Goal: Entertainment & Leisure: Browse casually

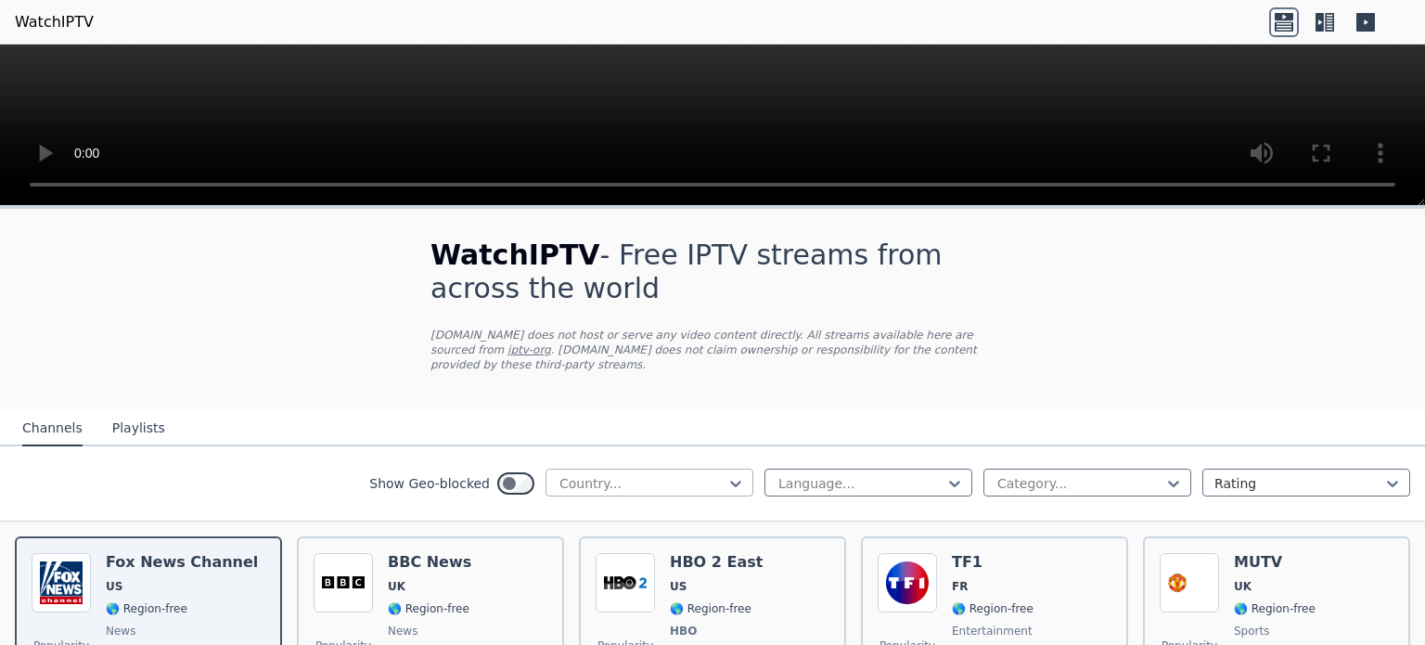
click at [623, 474] on div at bounding box center [642, 483] width 169 height 19
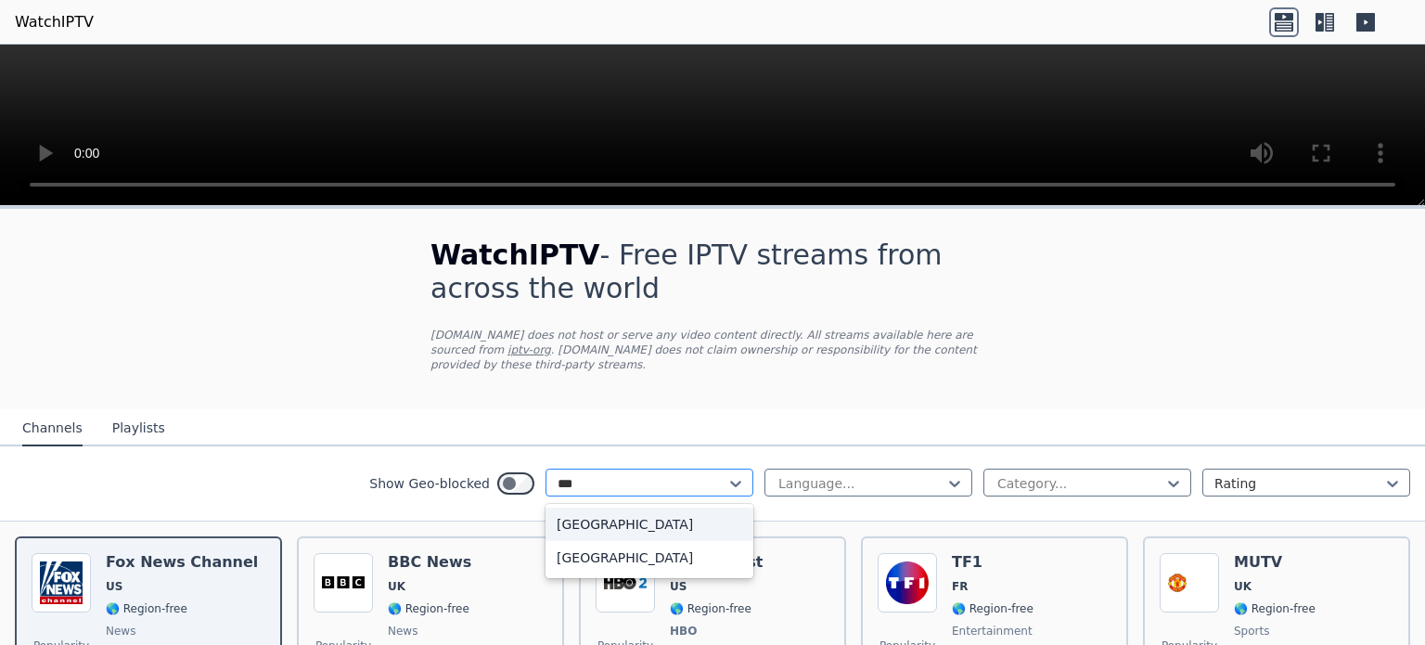
type input "****"
click at [610, 516] on div "[GEOGRAPHIC_DATA]" at bounding box center [649, 523] width 208 height 33
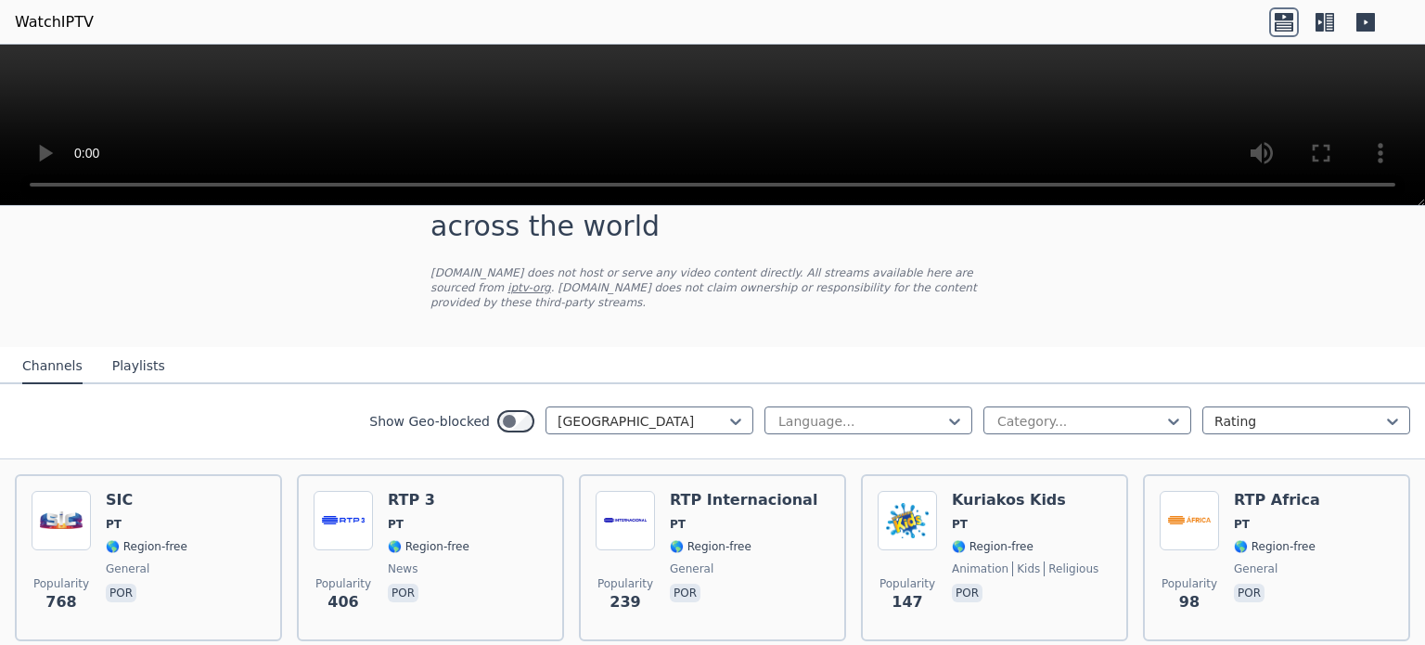
scroll to position [45, 0]
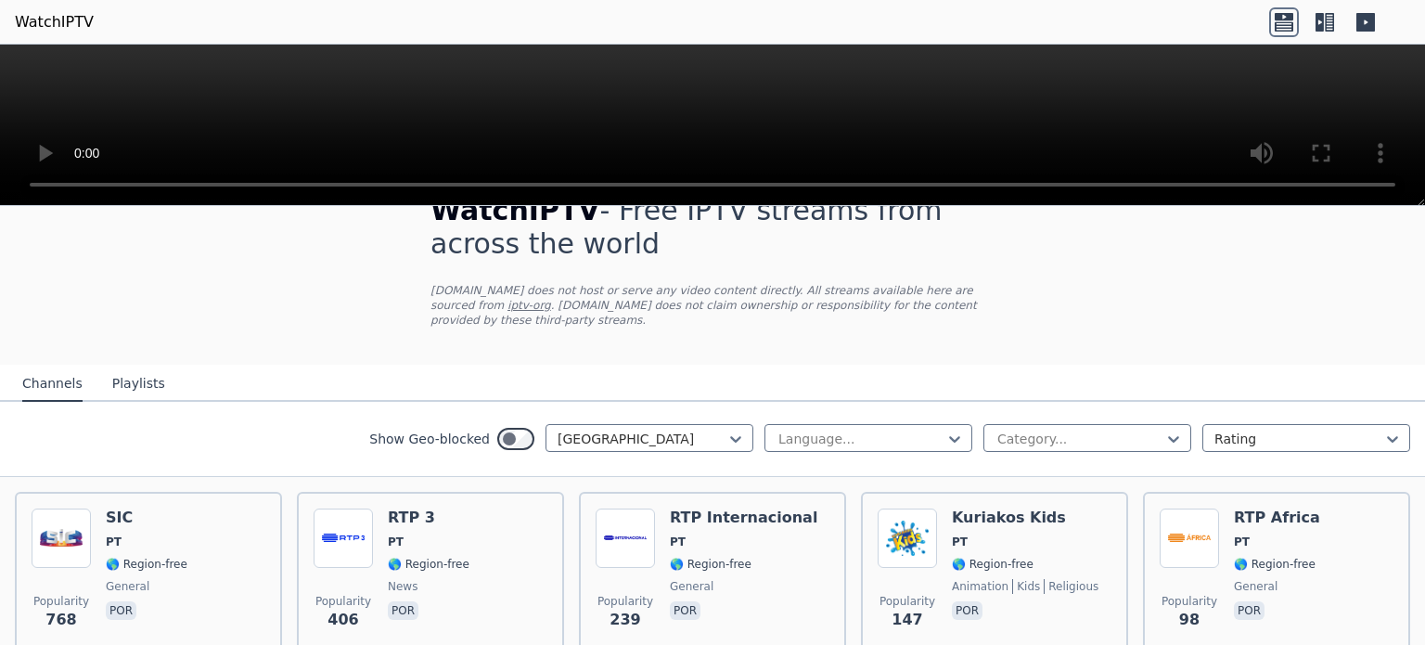
click at [139, 370] on button "Playlists" at bounding box center [138, 383] width 53 height 35
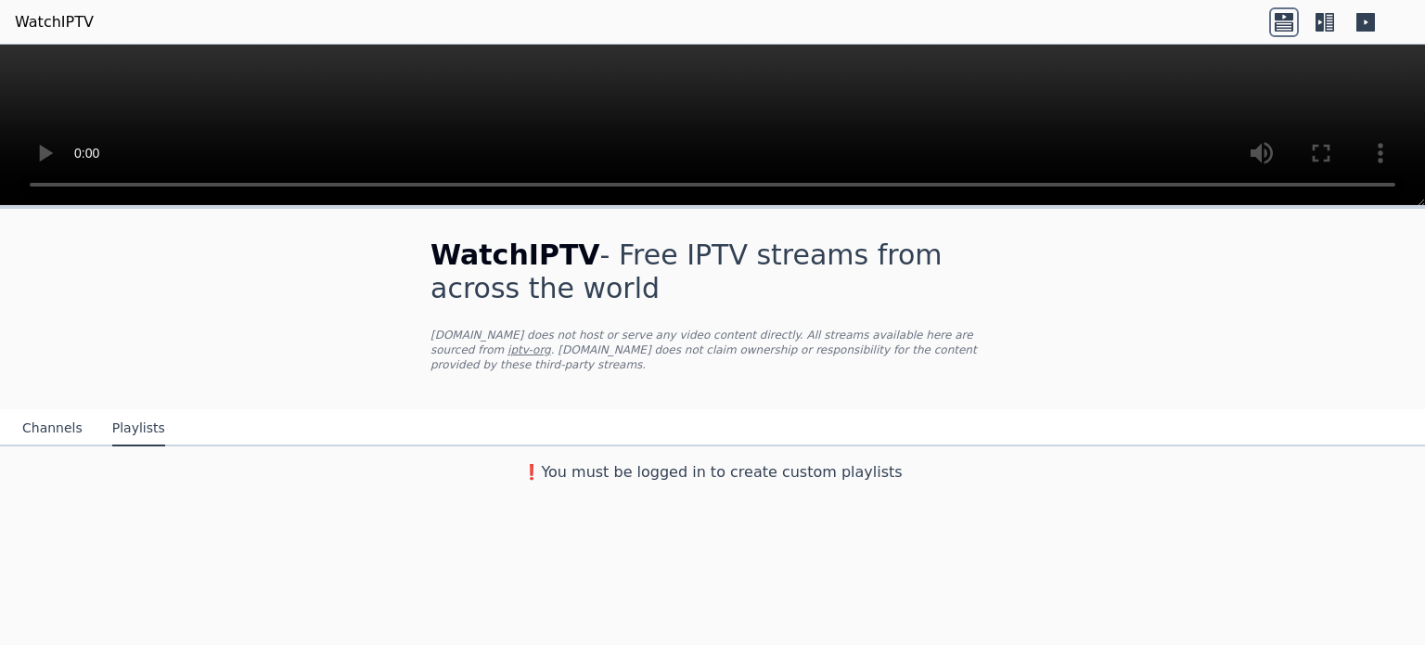
click at [41, 417] on button "Channels" at bounding box center [52, 428] width 60 height 35
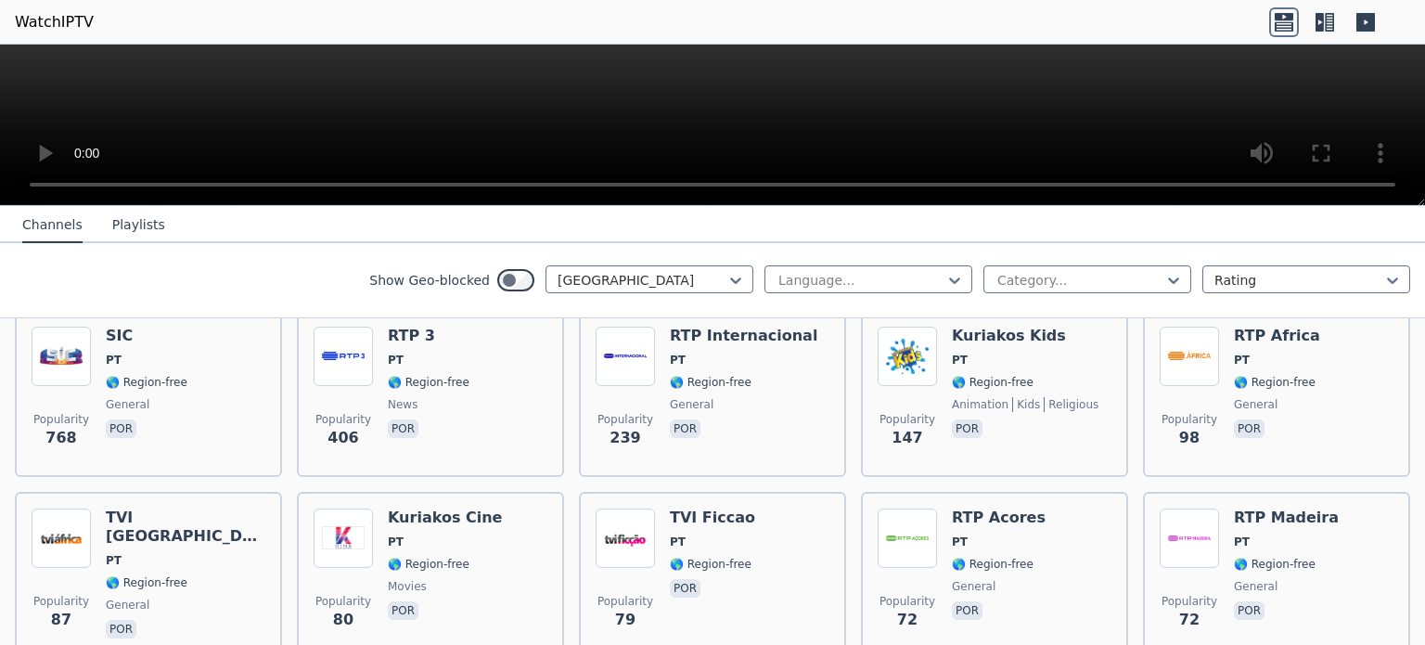
scroll to position [226, 0]
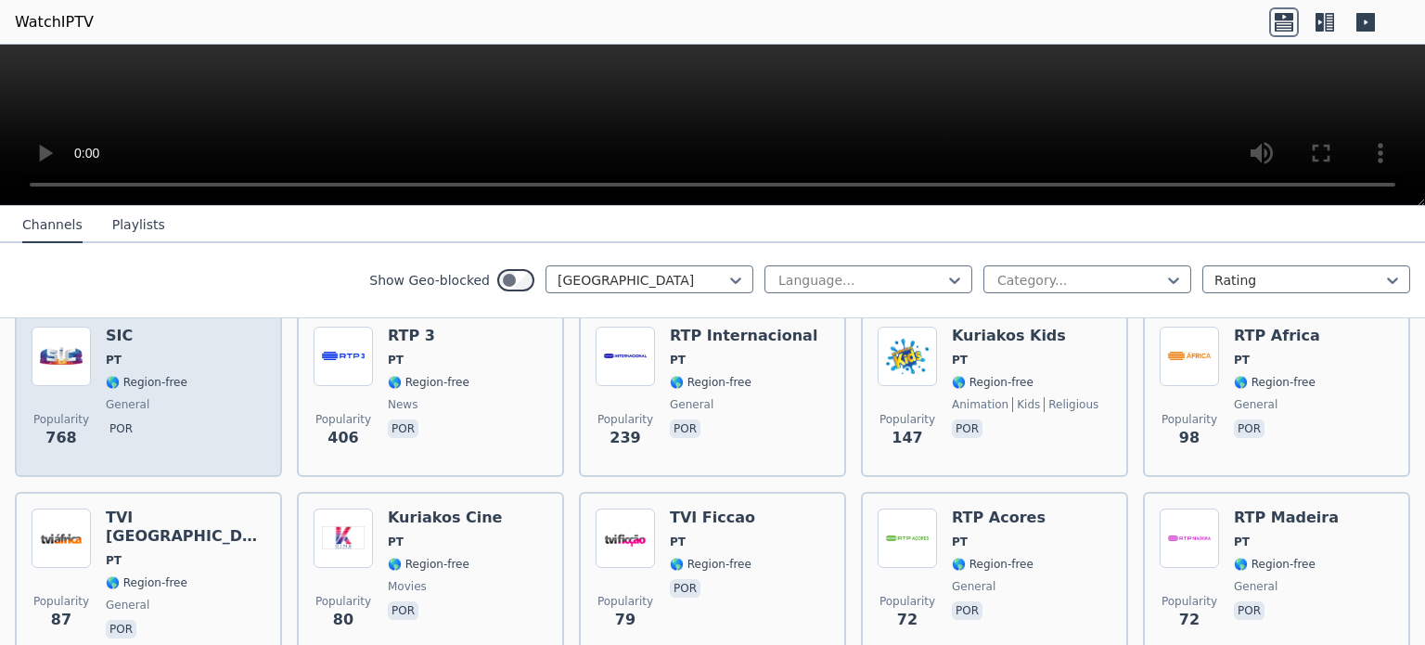
click at [126, 333] on div "SIC PT 🌎 Region-free general por" at bounding box center [147, 394] width 82 height 134
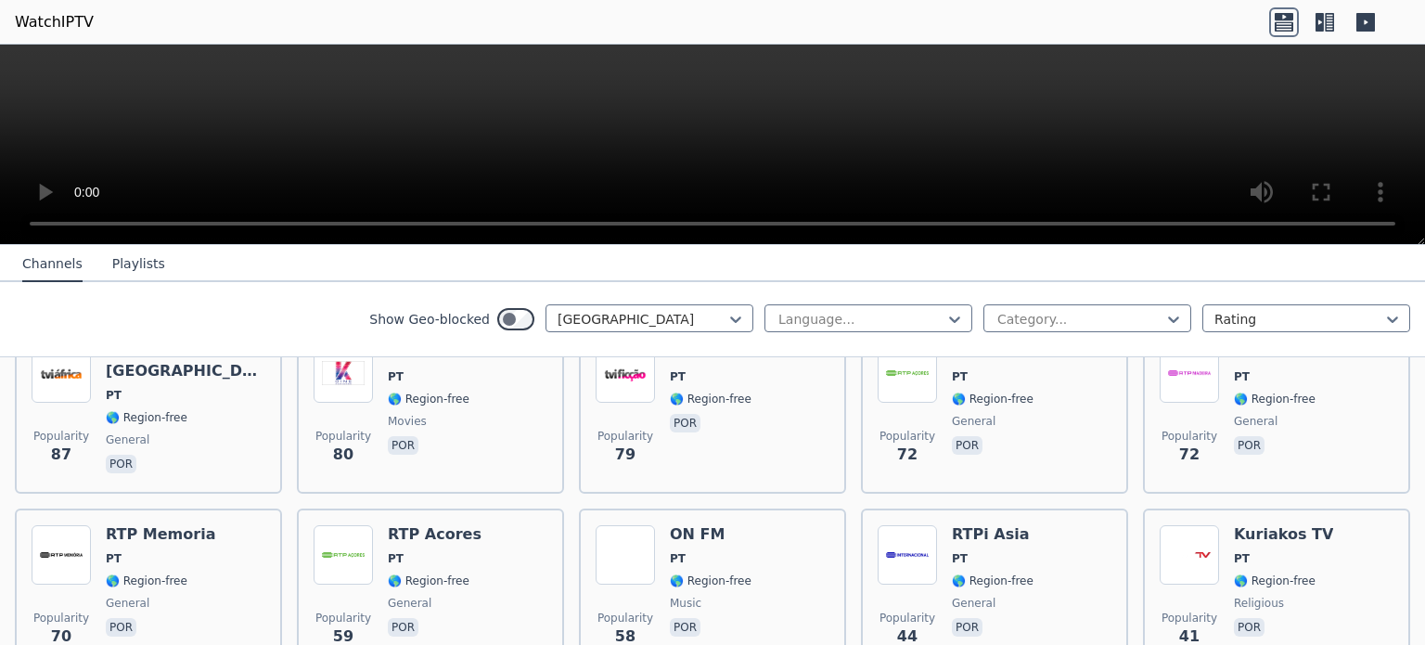
scroll to position [338, 0]
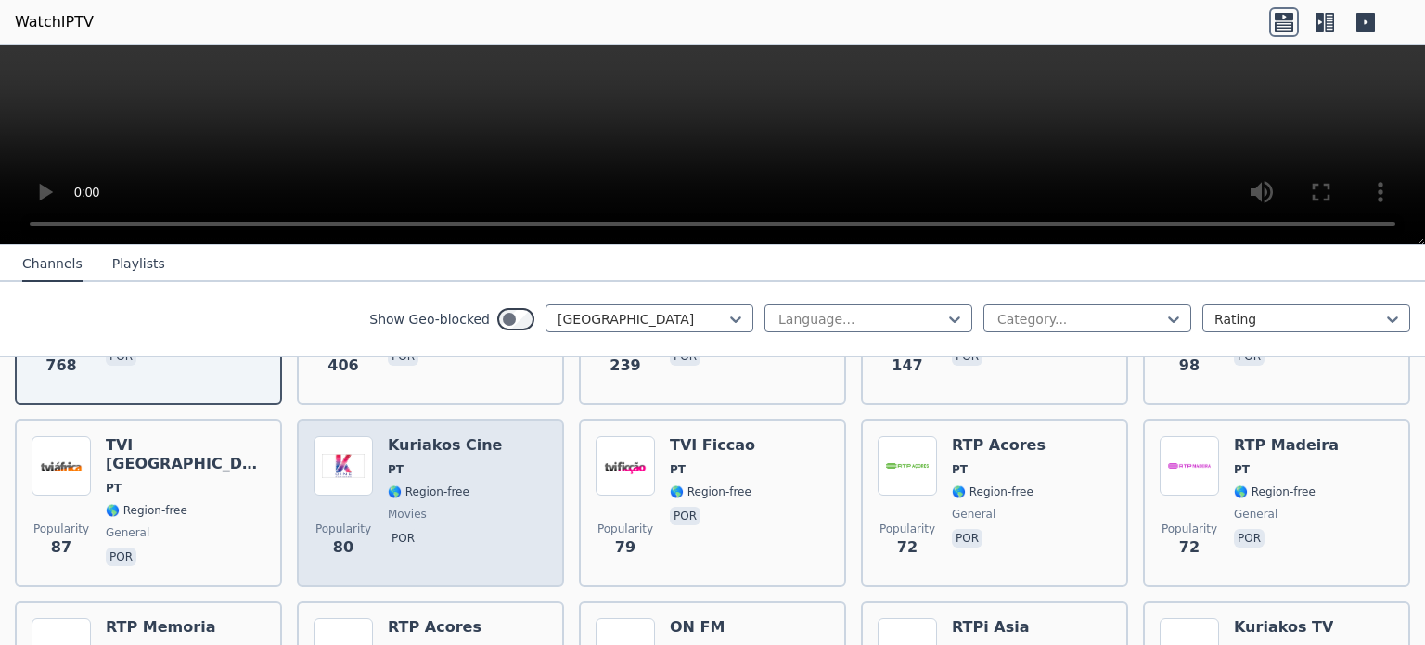
click at [432, 436] on h6 "Kuriakos Cine" at bounding box center [445, 445] width 114 height 19
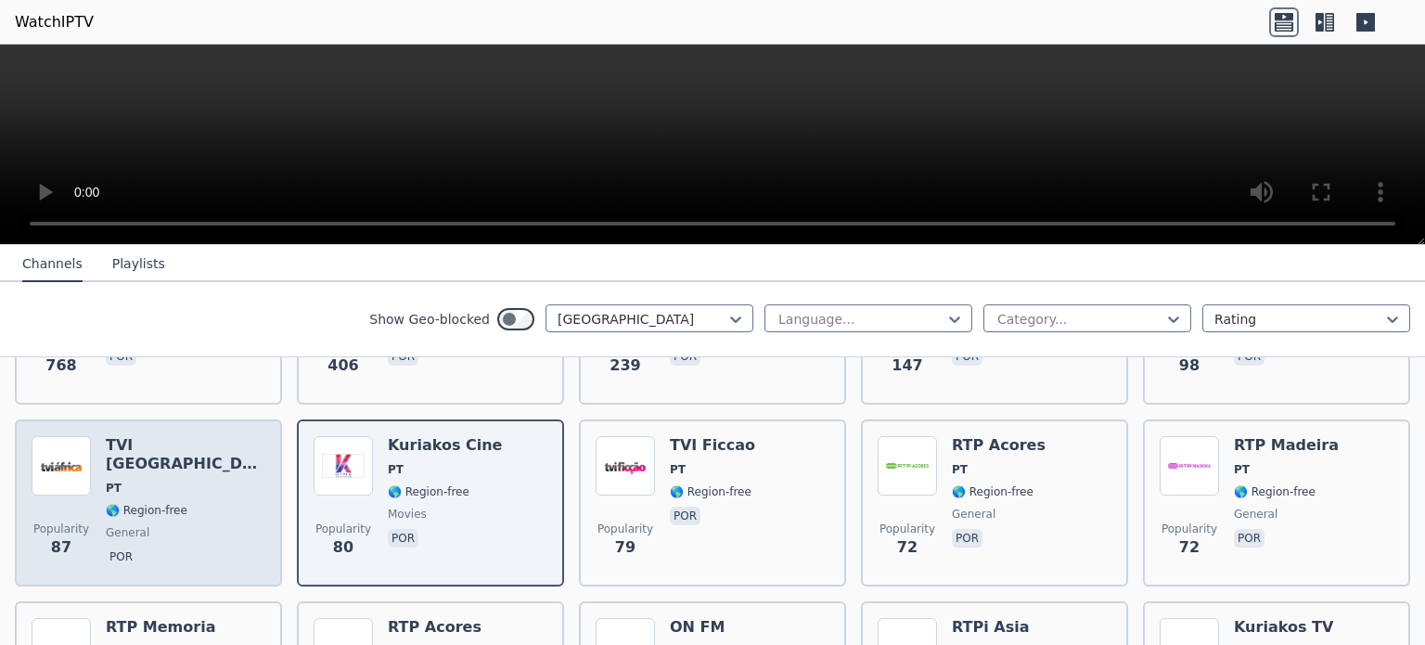
click at [126, 503] on span "🌎 Region-free" at bounding box center [147, 510] width 82 height 15
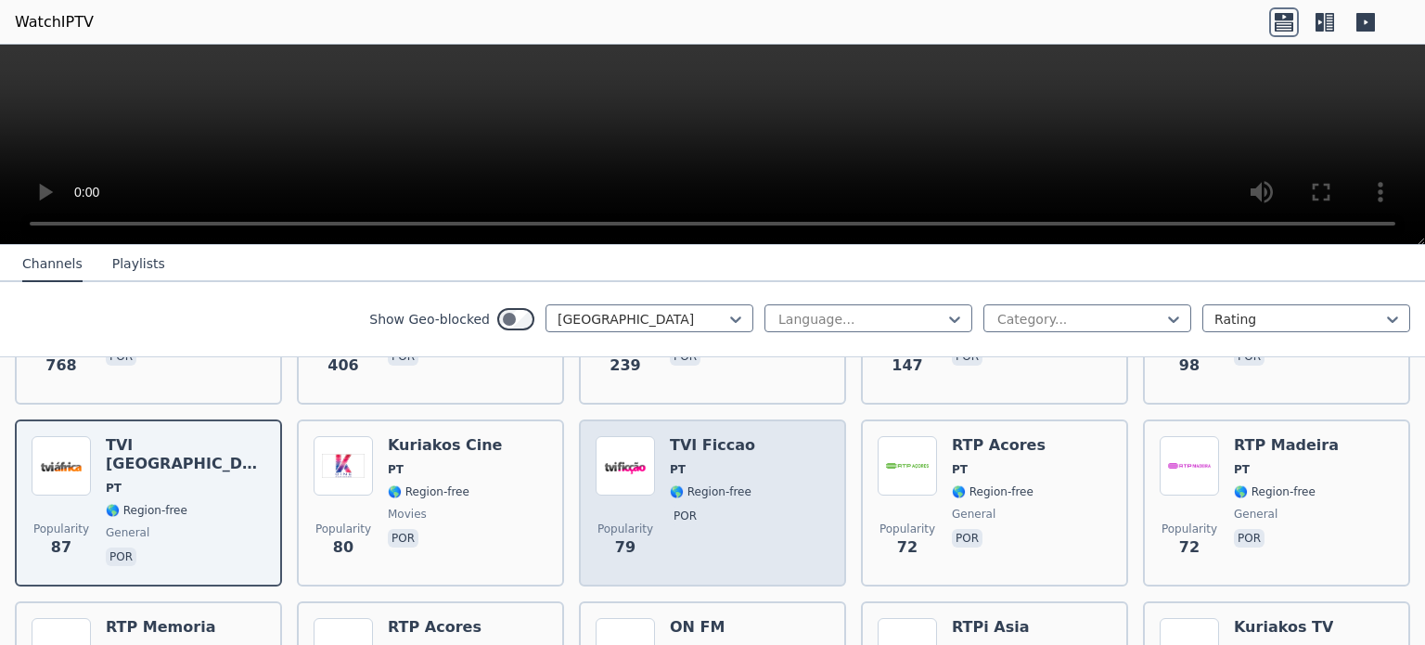
click at [686, 436] on h6 "TVI Ficcao" at bounding box center [712, 445] width 85 height 19
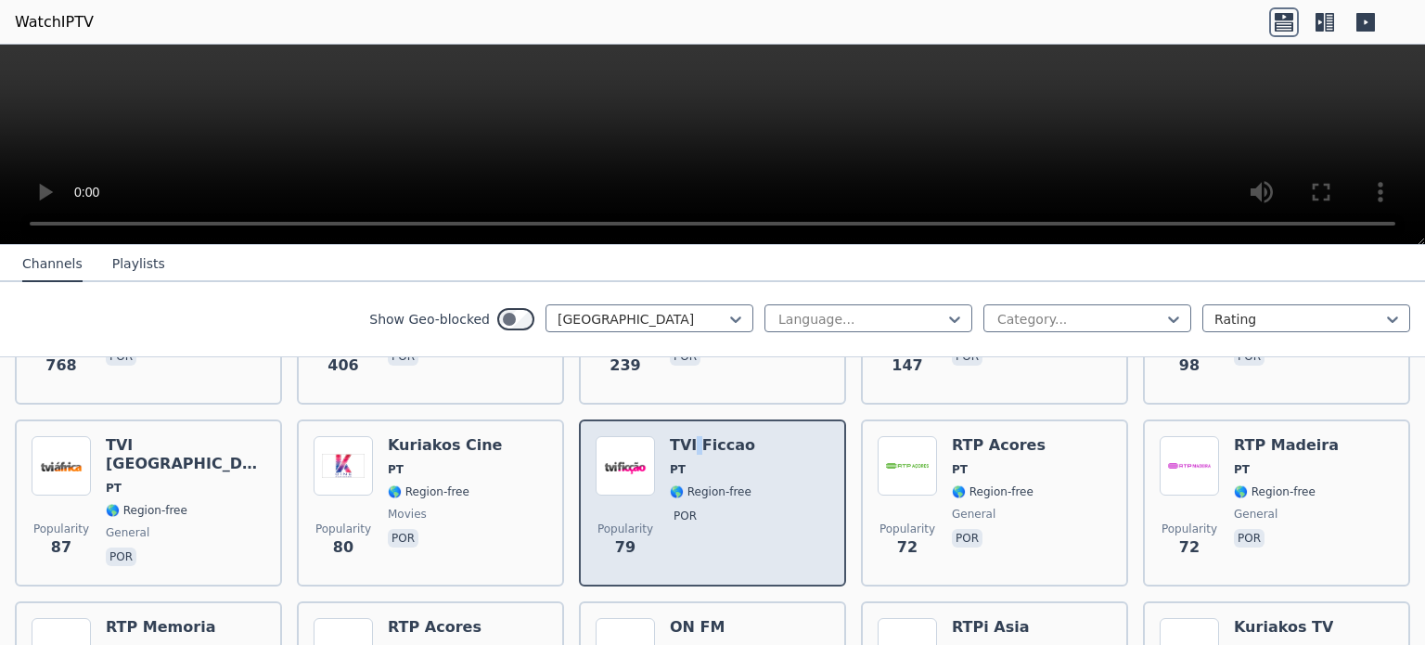
click at [686, 436] on h6 "TVI Ficcao" at bounding box center [712, 445] width 85 height 19
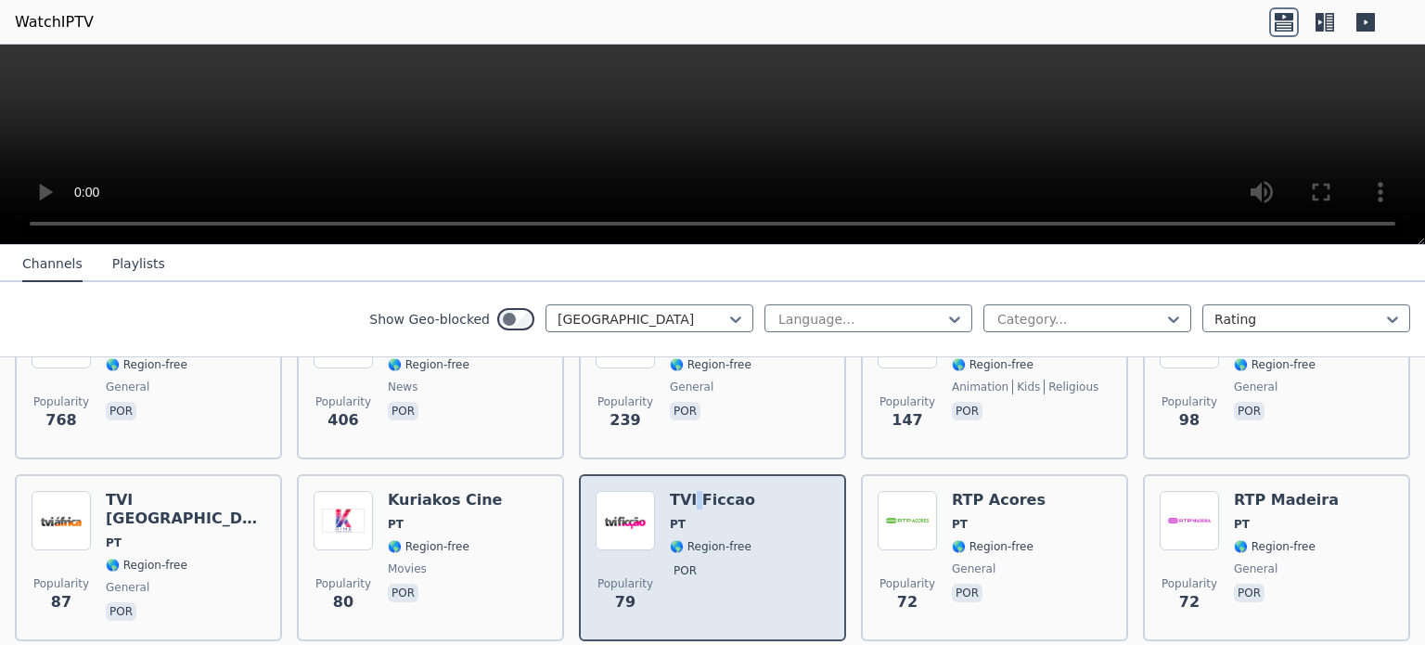
scroll to position [0, 0]
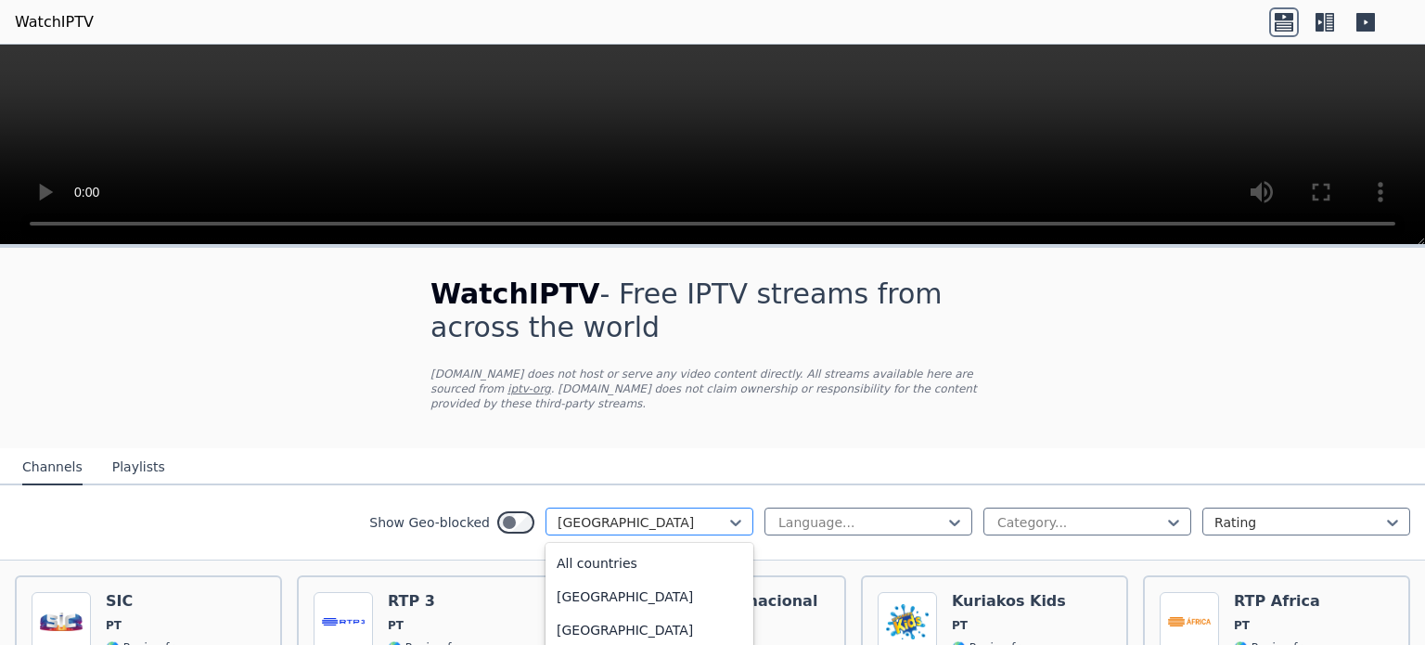
click at [630, 513] on div at bounding box center [642, 522] width 169 height 19
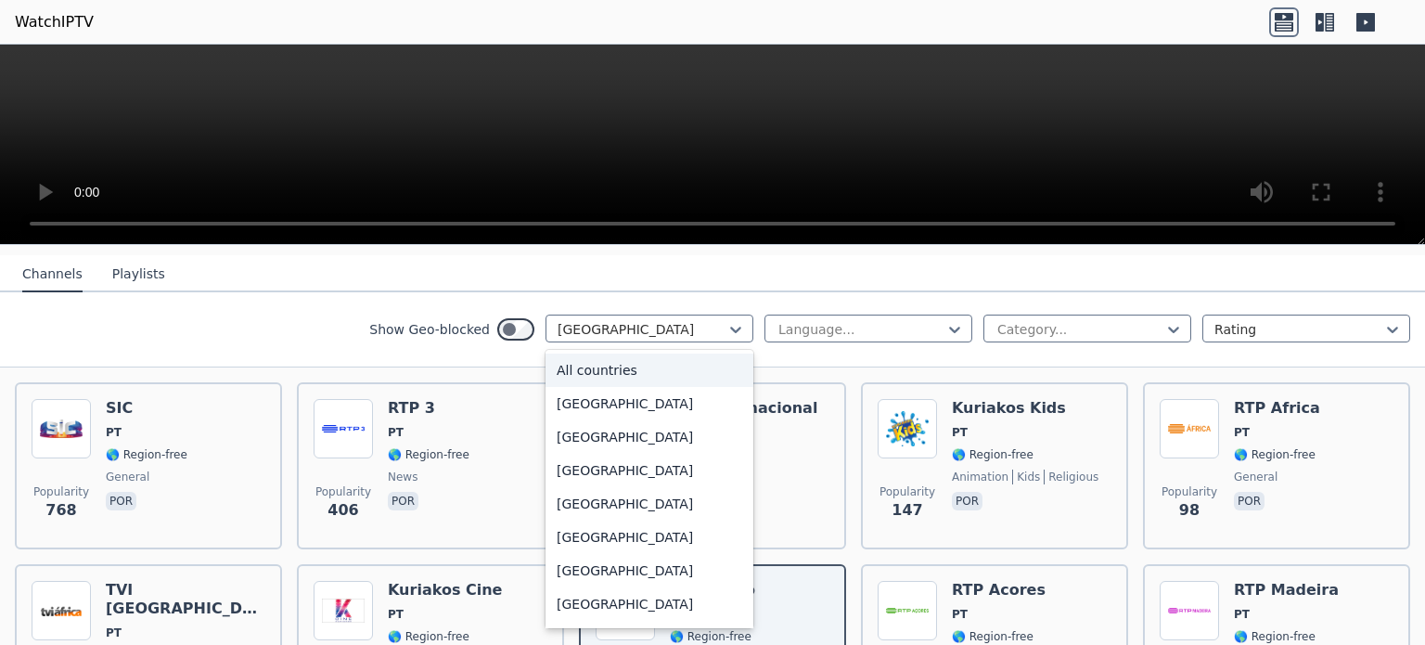
click at [575, 369] on div "All countries" at bounding box center [649, 369] width 208 height 33
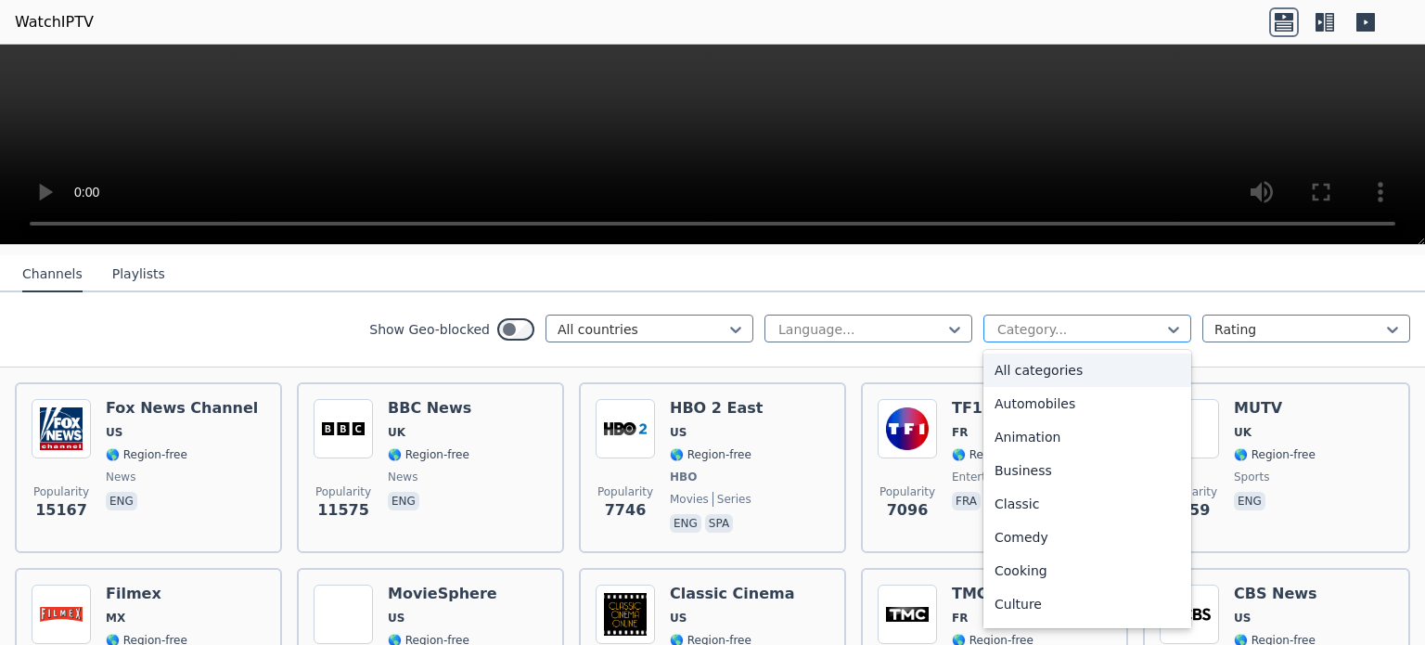
click at [1034, 322] on div at bounding box center [1079, 329] width 169 height 19
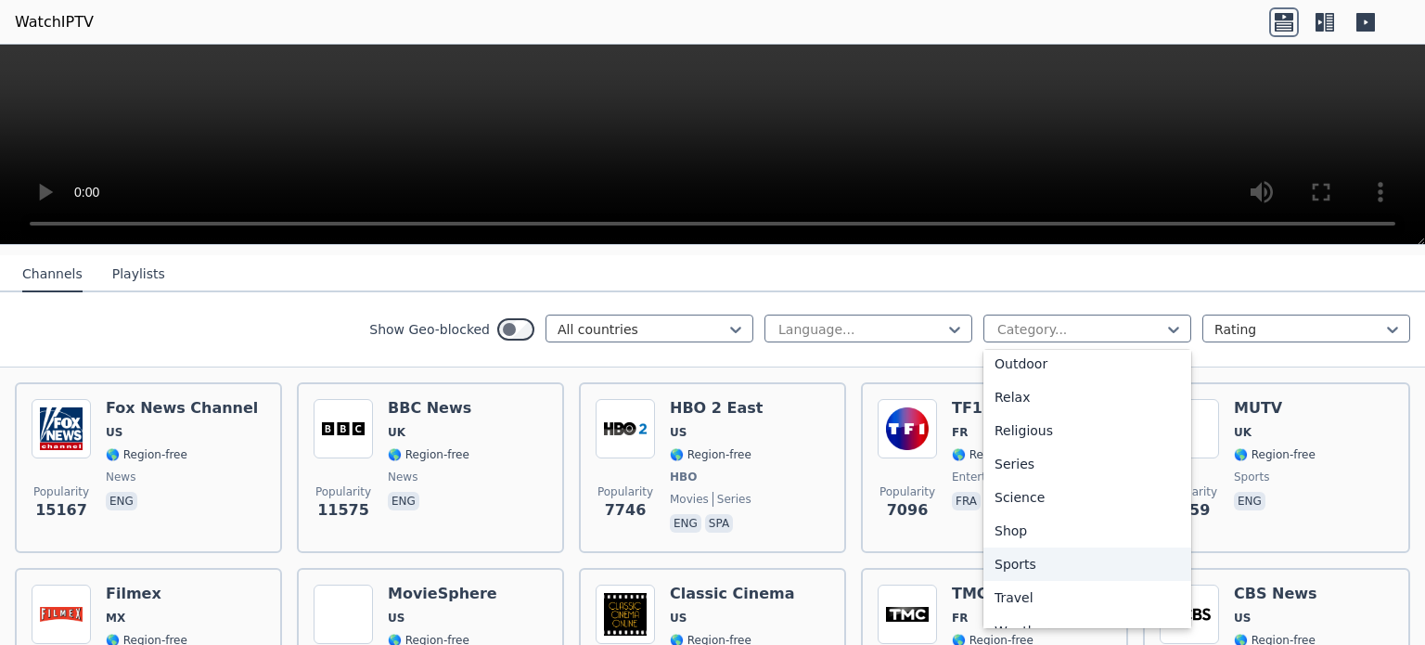
scroll to position [631, 0]
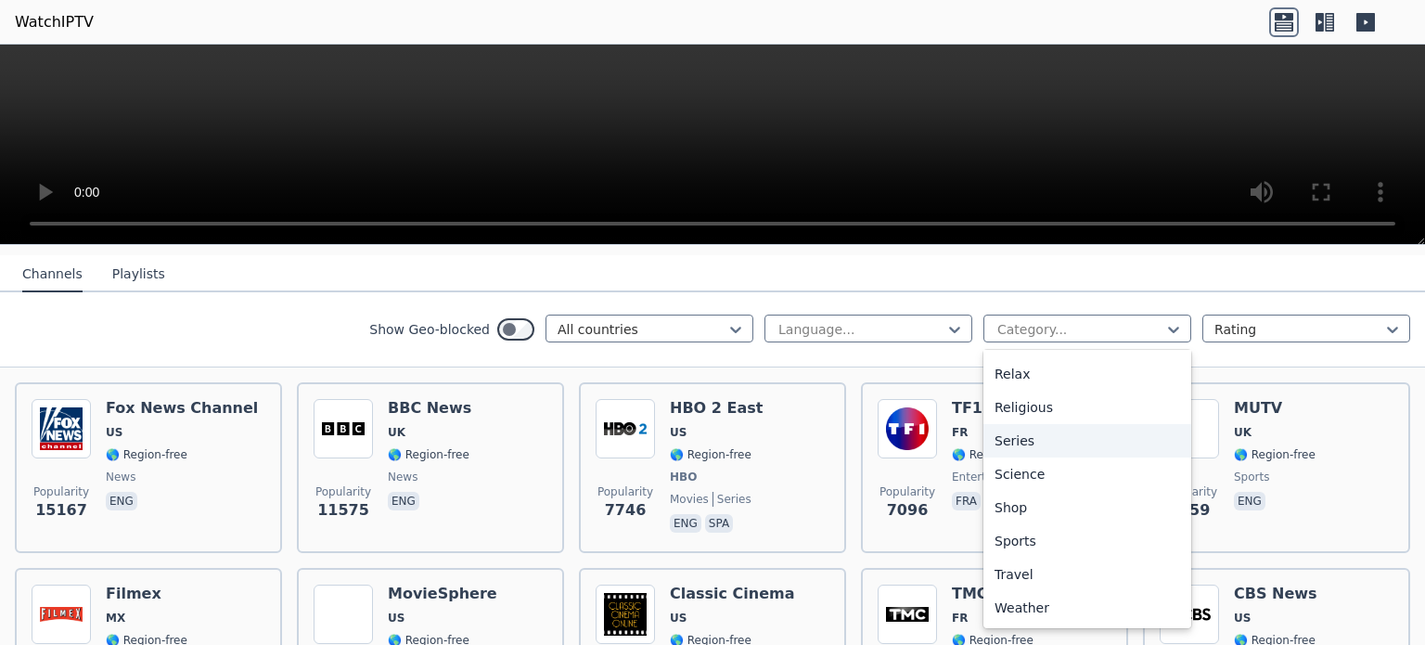
click at [1062, 430] on div "Series" at bounding box center [1087, 440] width 208 height 33
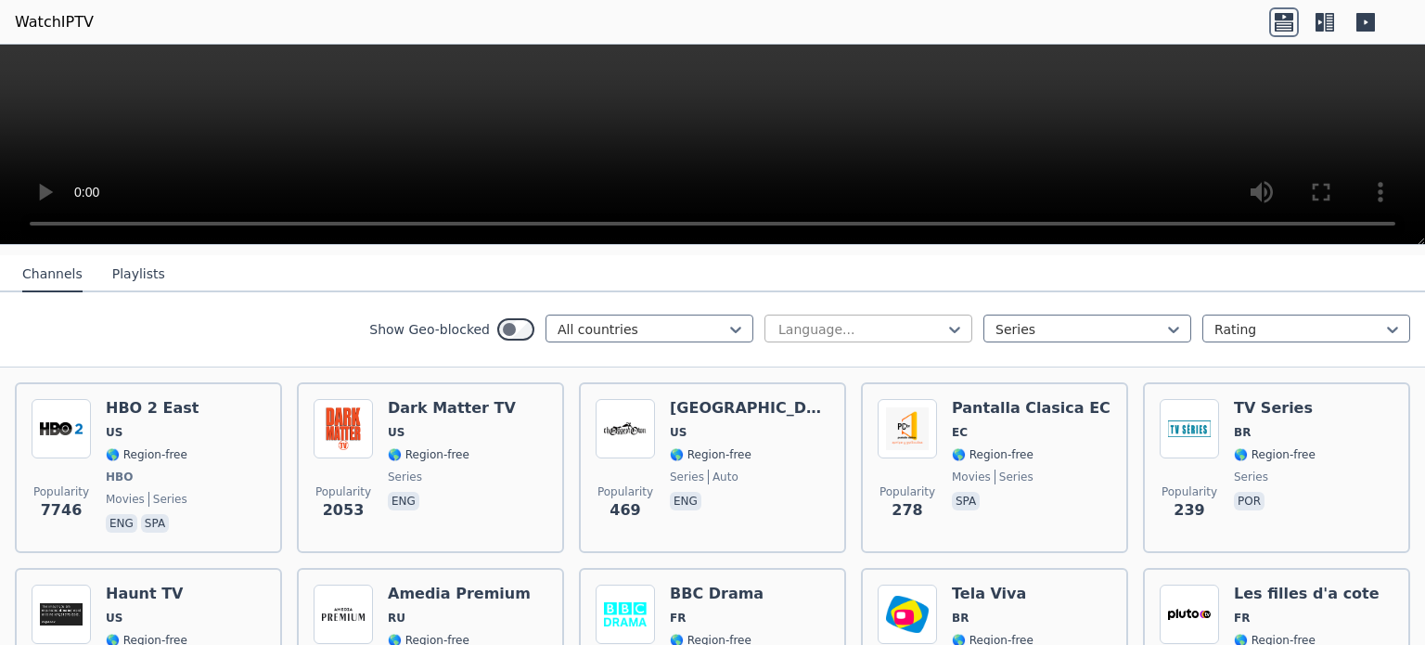
click at [849, 320] on div at bounding box center [860, 329] width 169 height 19
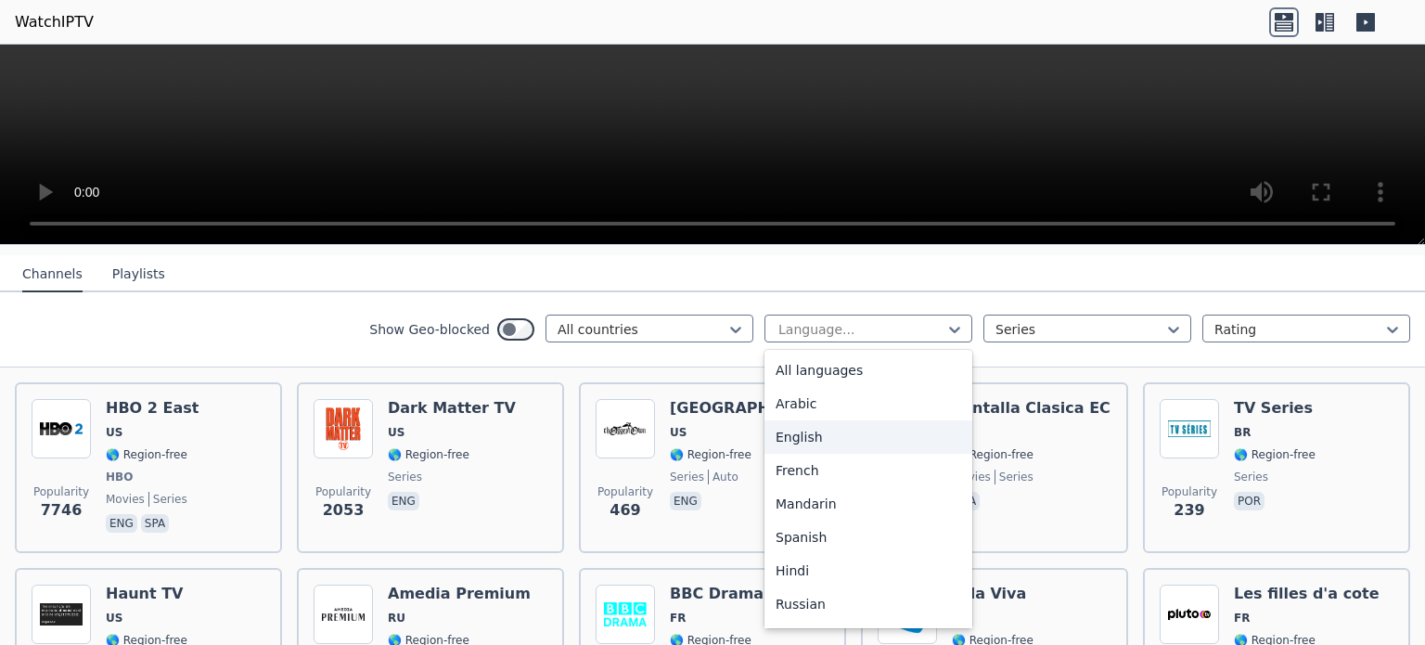
click at [842, 423] on div "English" at bounding box center [868, 436] width 208 height 33
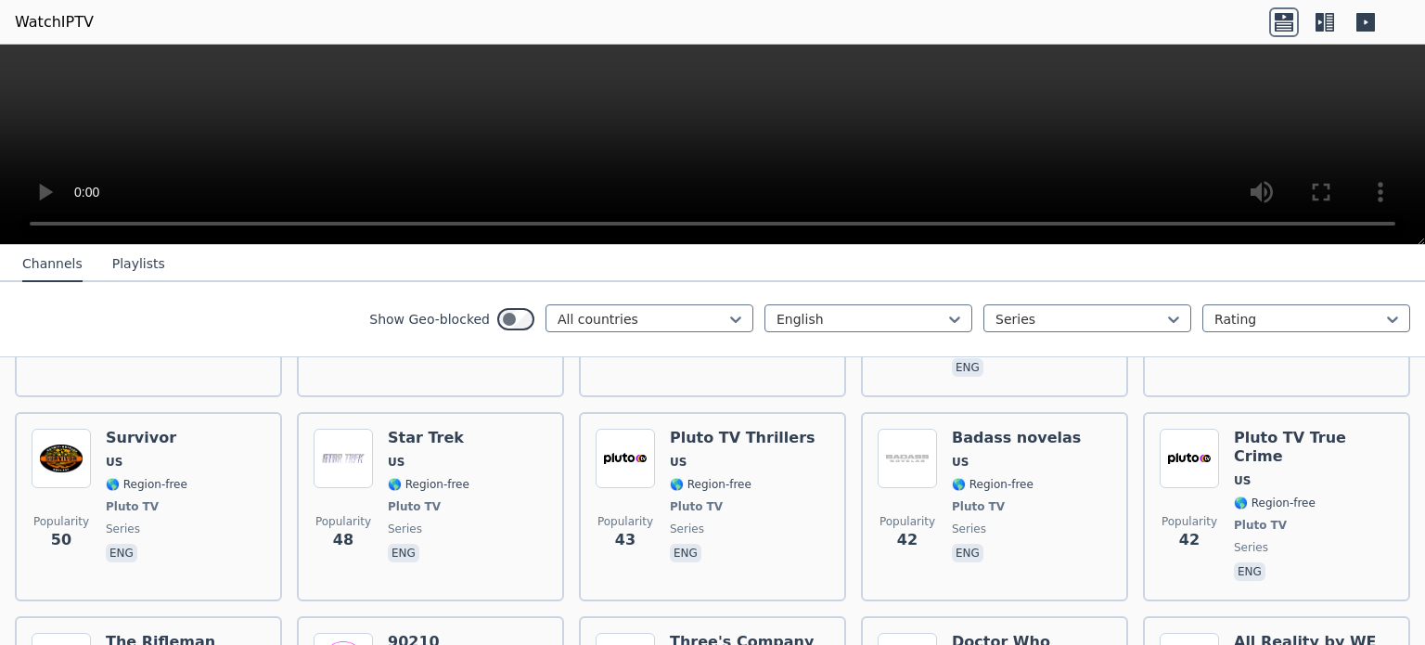
scroll to position [757, 0]
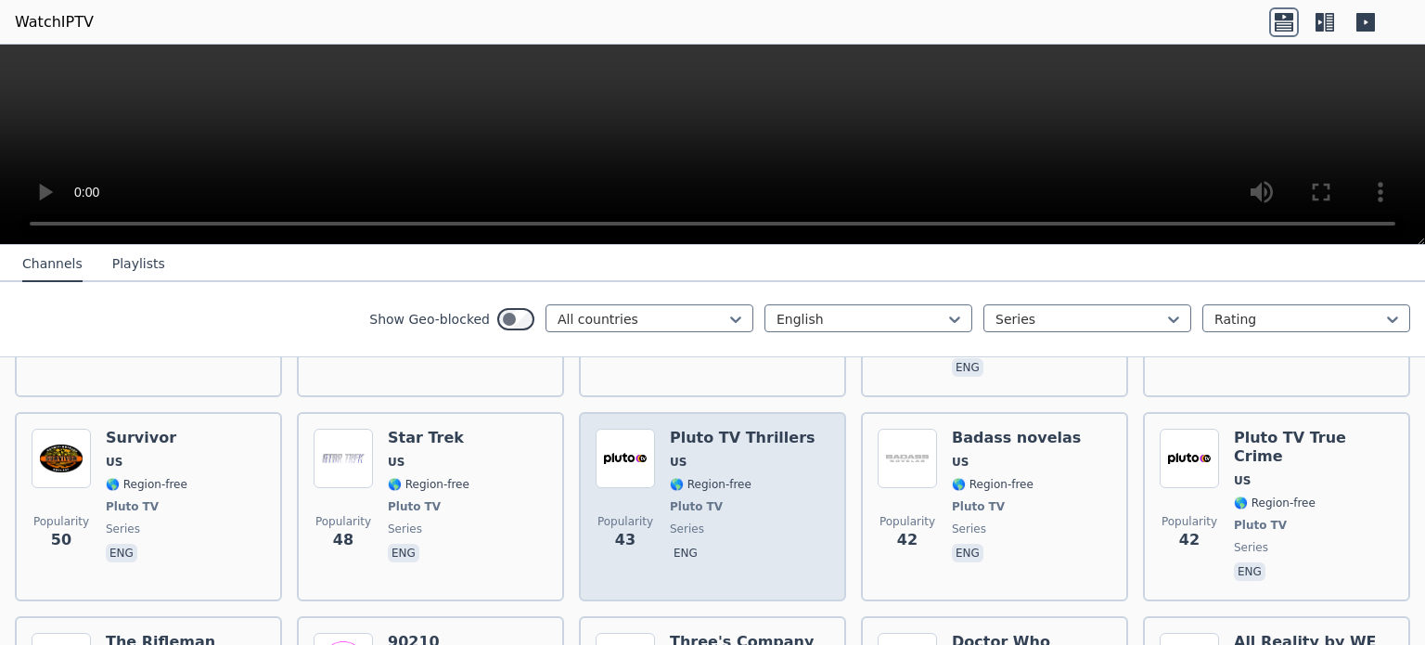
click at [736, 429] on h6 "Pluto TV Thrillers" at bounding box center [743, 438] width 146 height 19
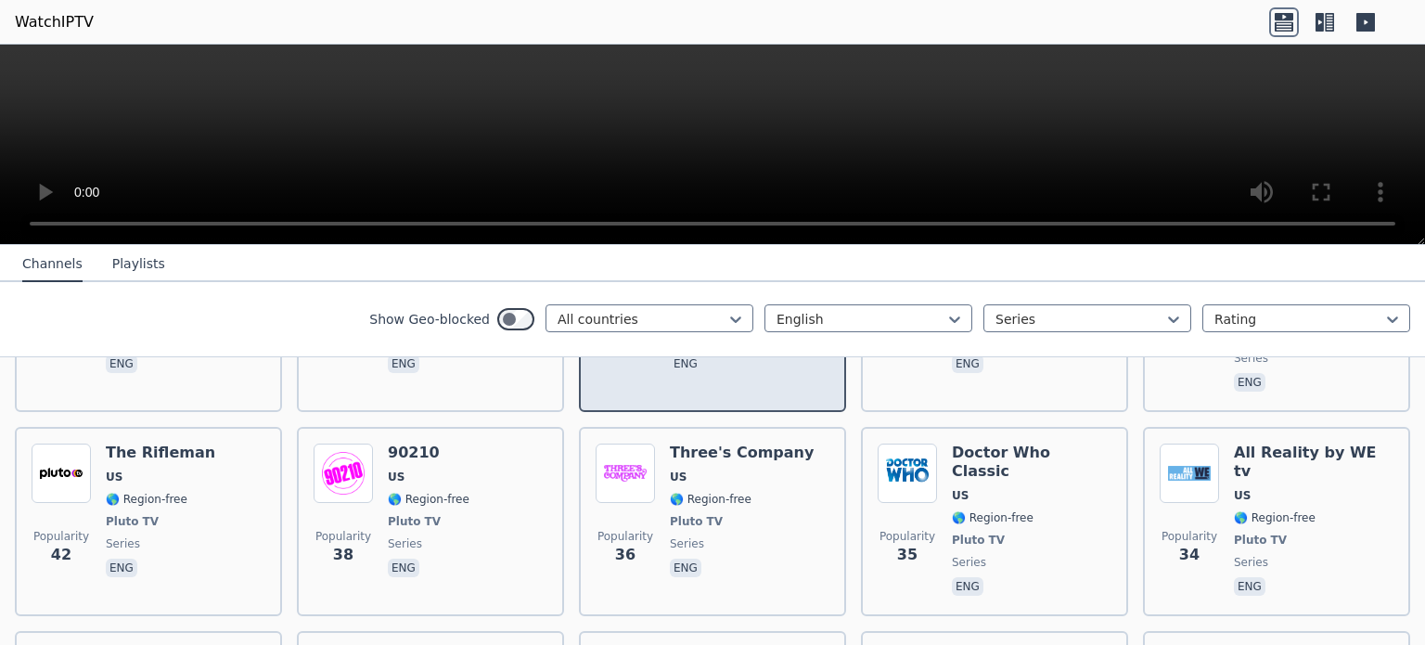
scroll to position [945, 0]
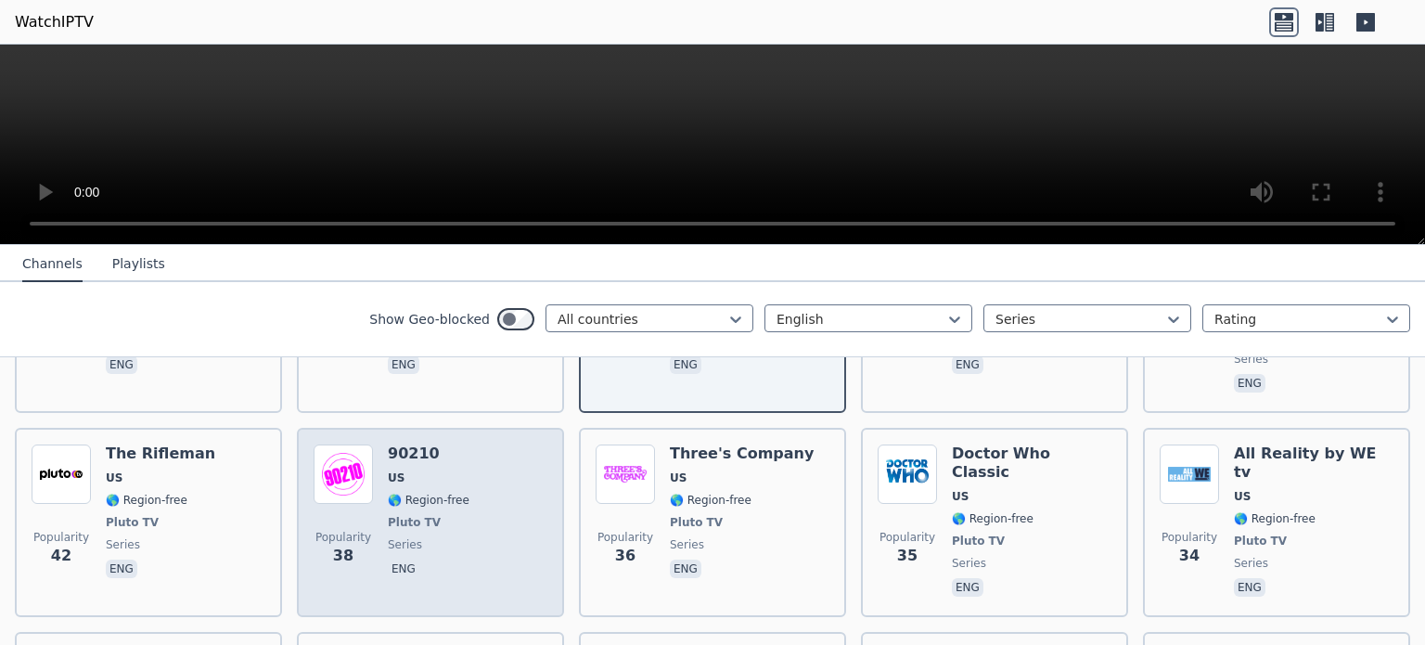
click at [388, 444] on h6 "90210" at bounding box center [429, 453] width 82 height 19
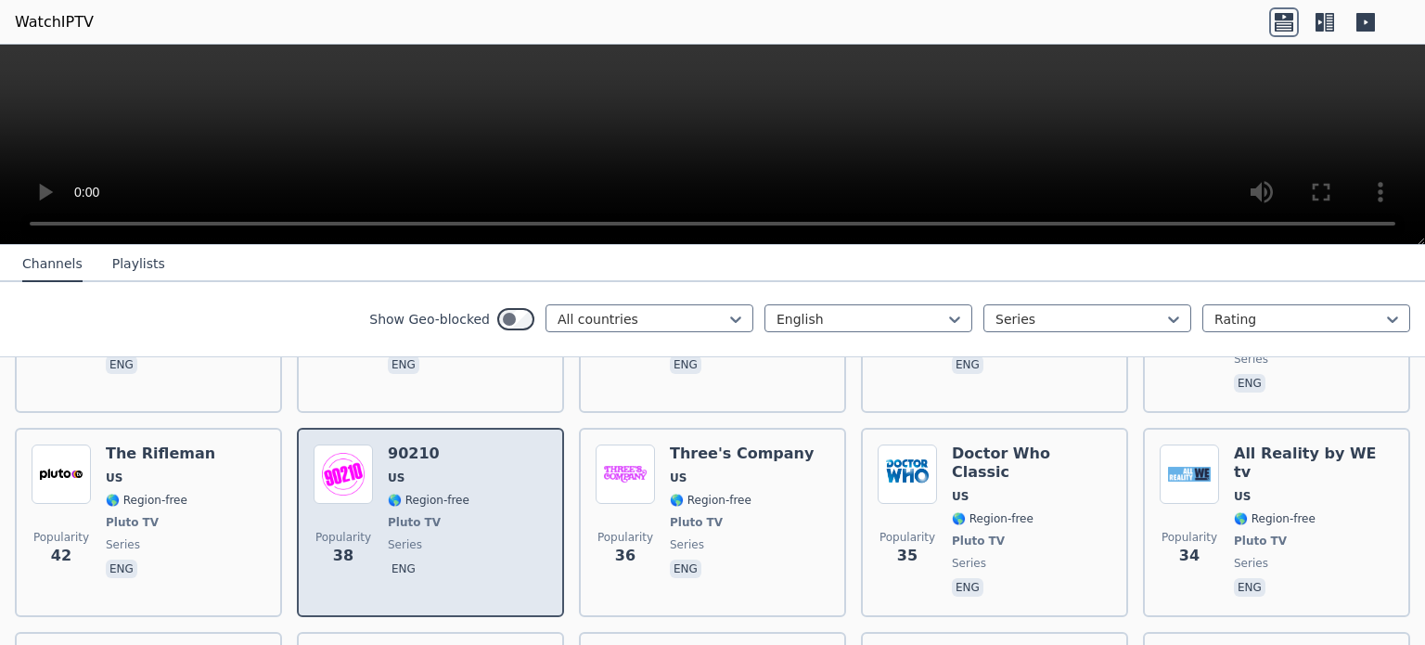
click at [391, 444] on h6 "90210" at bounding box center [429, 453] width 82 height 19
click at [346, 444] on img at bounding box center [343, 473] width 59 height 59
click at [495, 444] on div "Popularity 38 90210 US 🌎 Region-free Pluto TV series eng" at bounding box center [431, 522] width 234 height 156
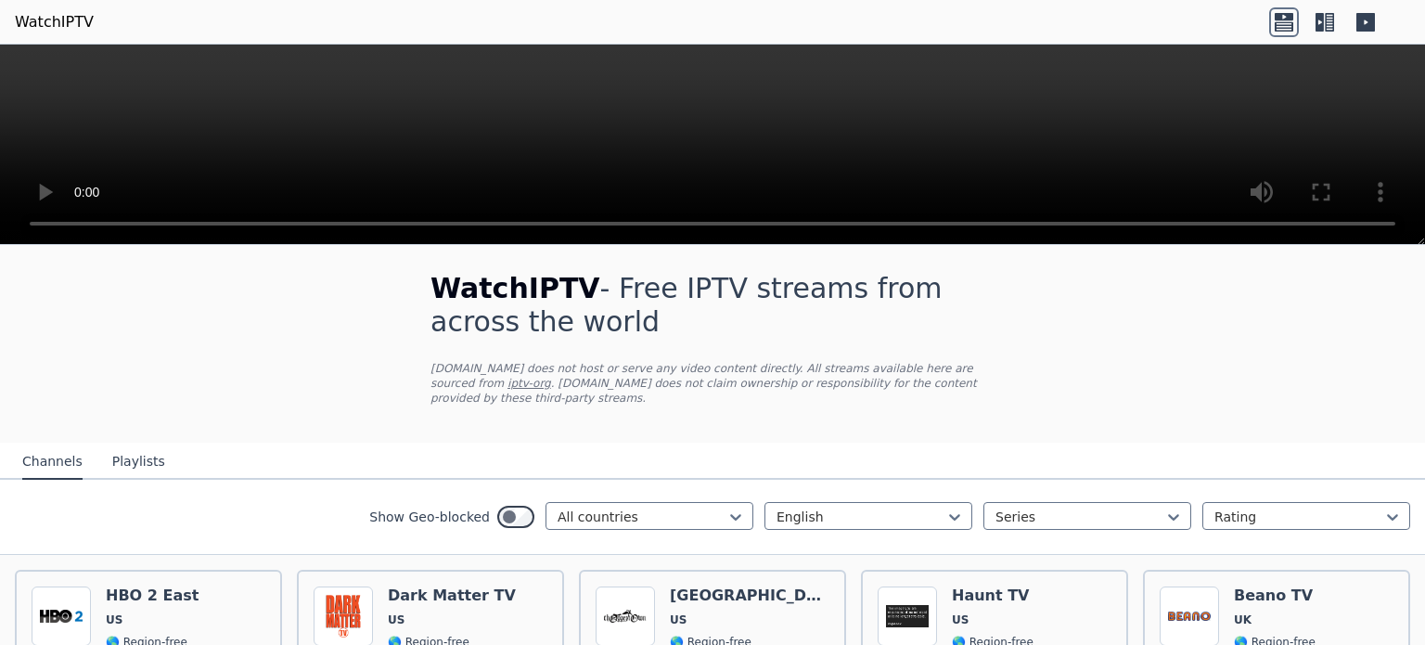
scroll to position [0, 0]
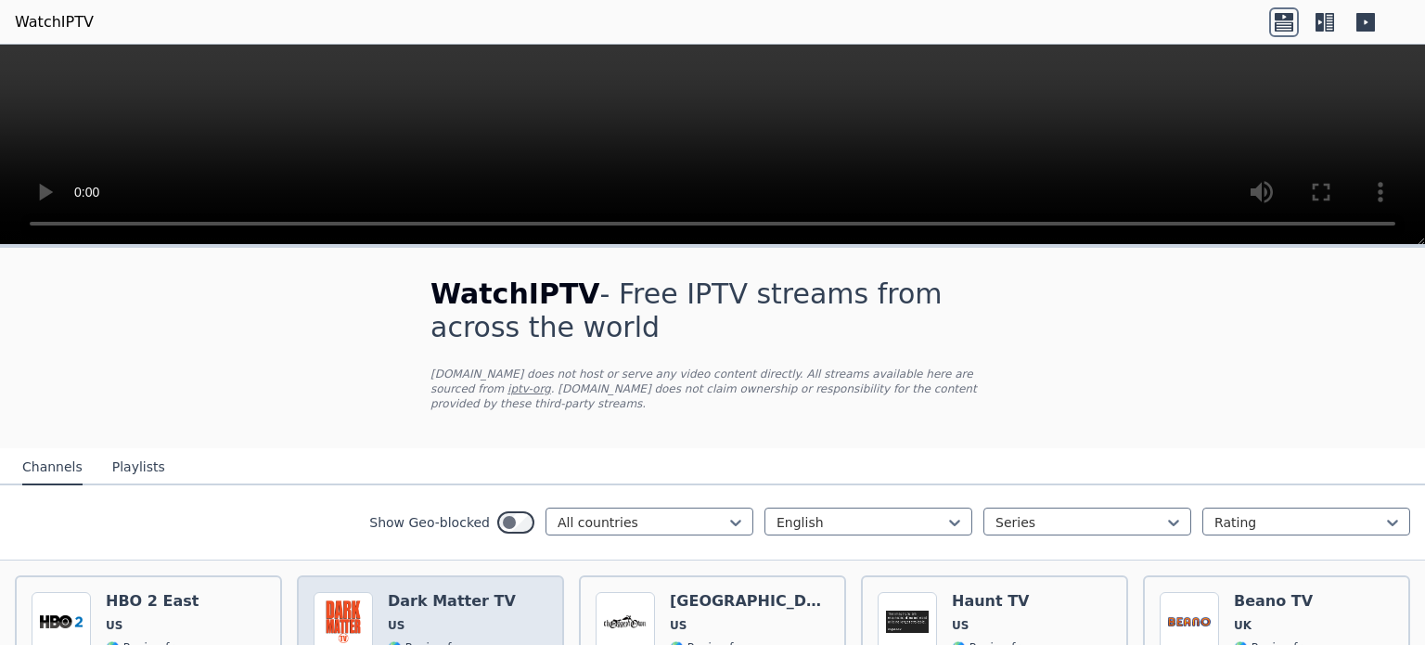
click at [421, 592] on h6 "Dark Matter TV" at bounding box center [452, 601] width 128 height 19
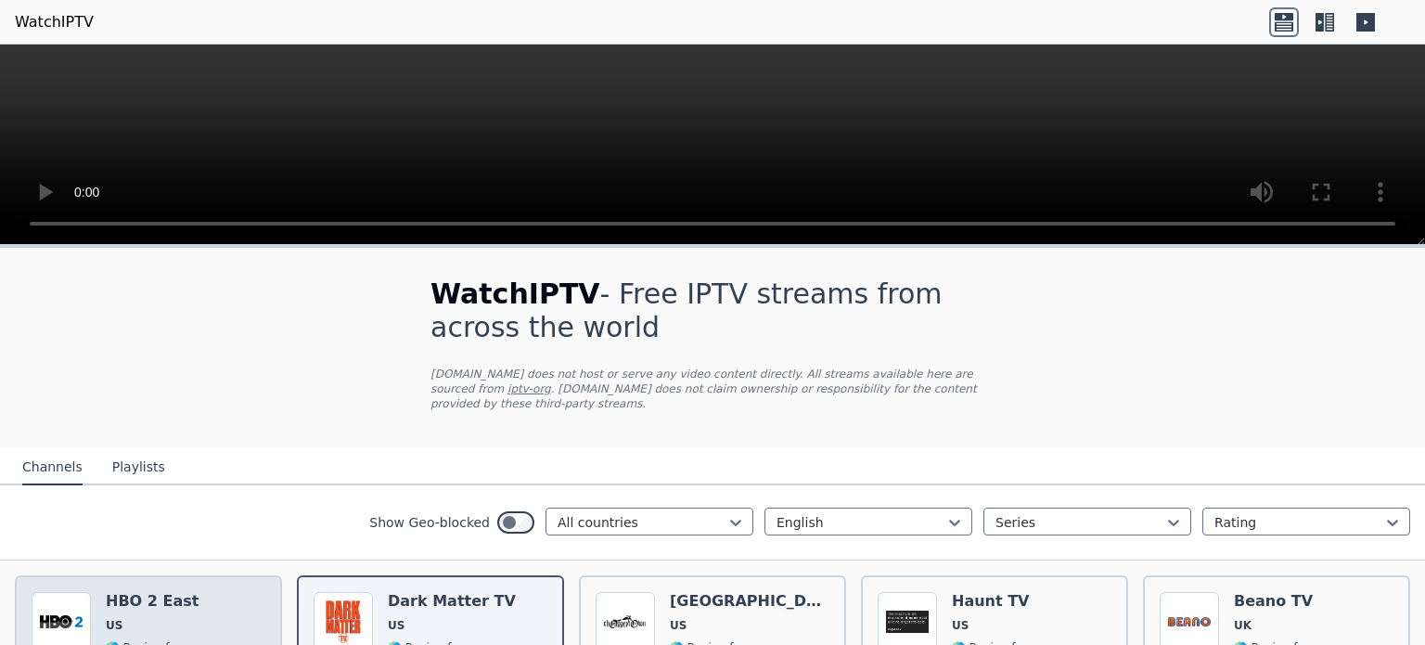
click at [178, 592] on h6 "HBO 2 East" at bounding box center [152, 601] width 93 height 19
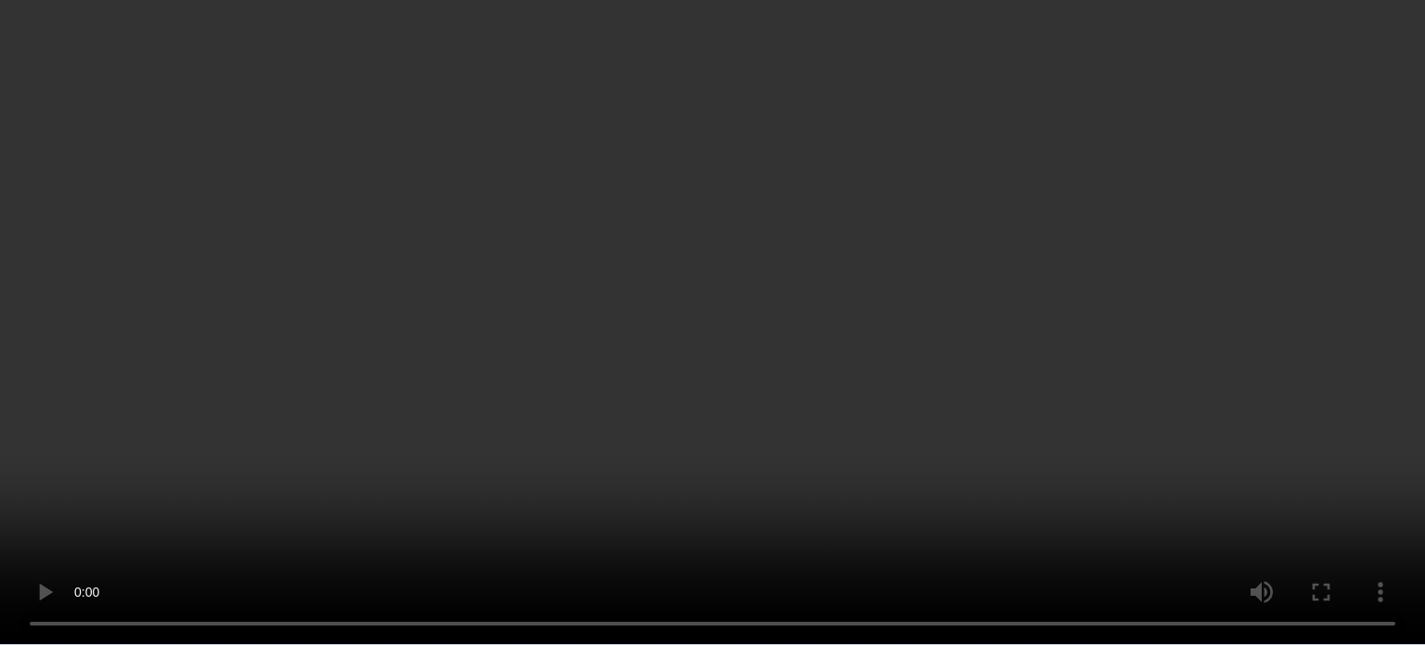
scroll to position [274, 0]
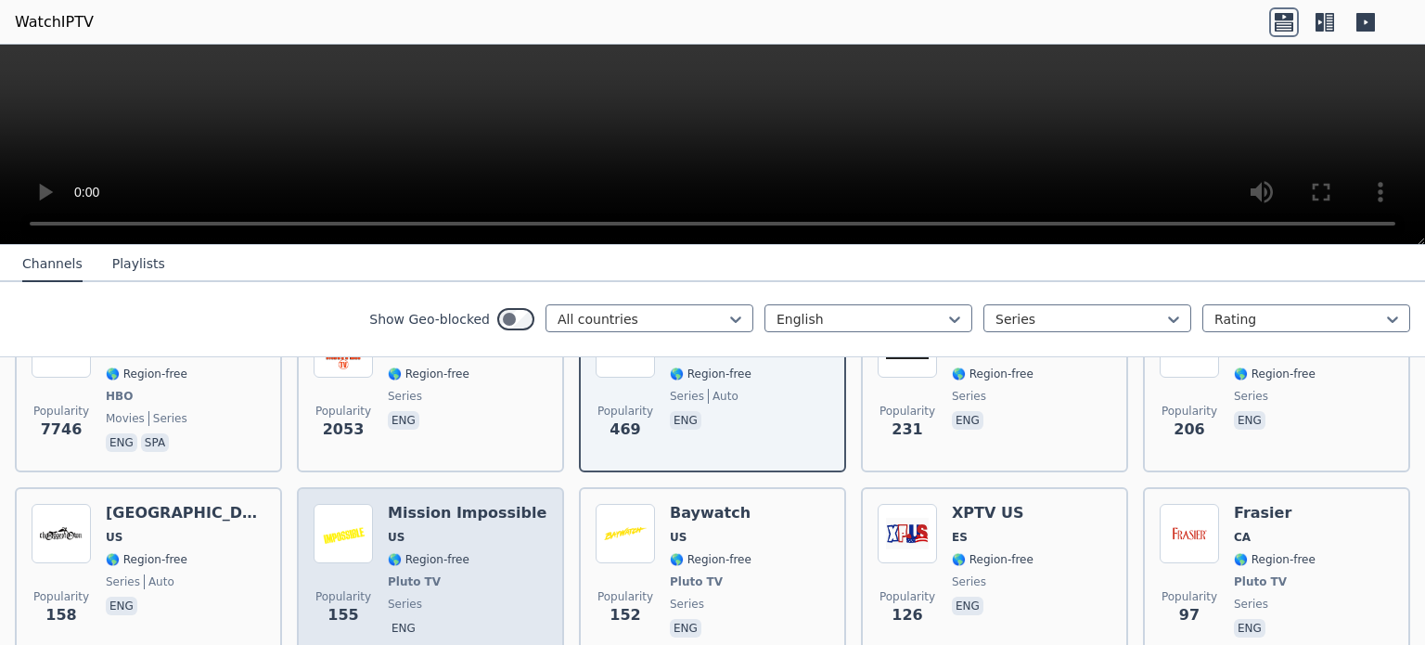
click at [419, 504] on h6 "Mission Impossible" at bounding box center [467, 513] width 159 height 19
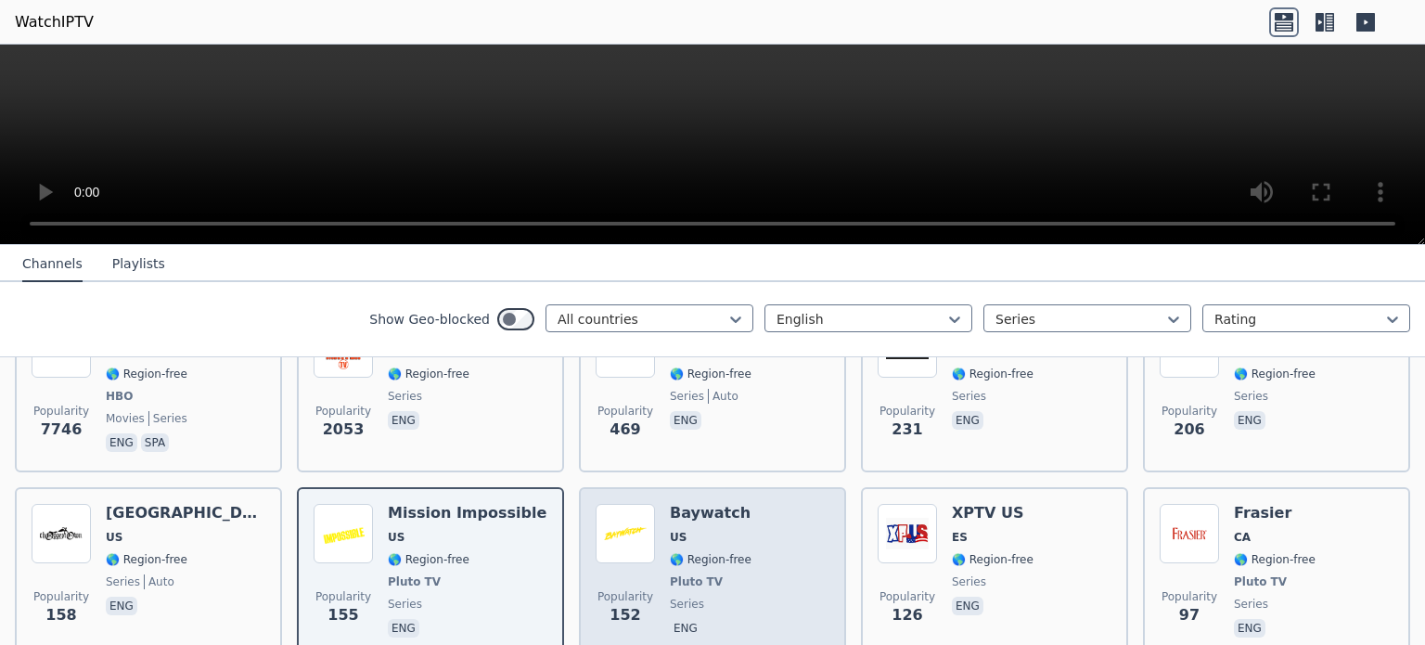
drag, startPoint x: 731, startPoint y: 520, endPoint x: 648, endPoint y: 528, distance: 83.0
click at [648, 528] on img at bounding box center [625, 533] width 59 height 59
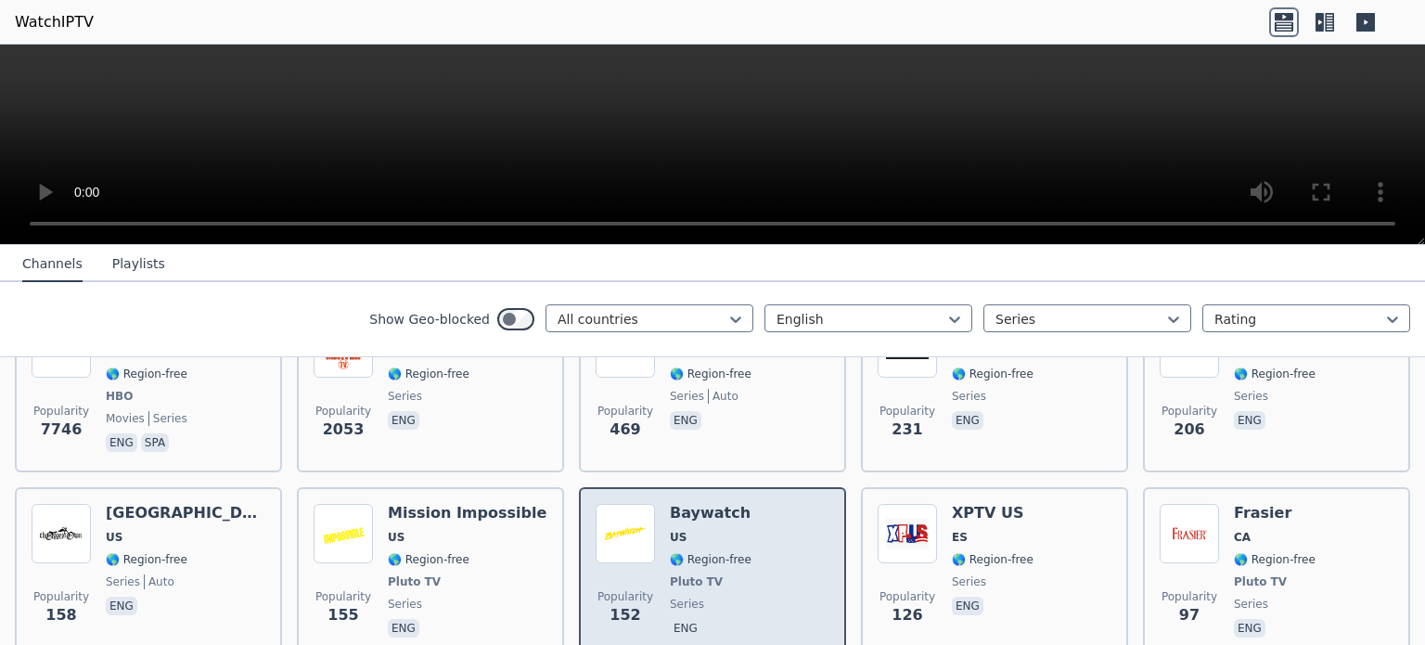
click at [701, 504] on h6 "Baywatch" at bounding box center [711, 513] width 82 height 19
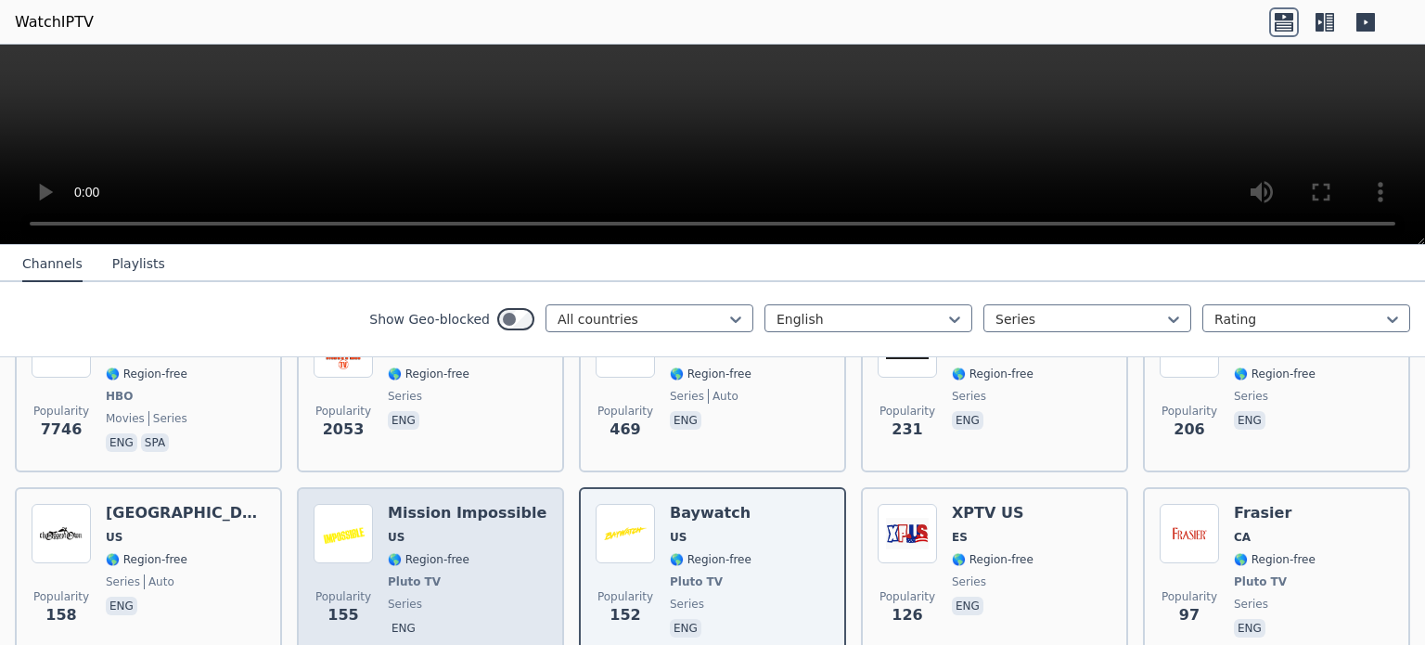
click at [434, 504] on h6 "Mission Impossible" at bounding box center [467, 513] width 159 height 19
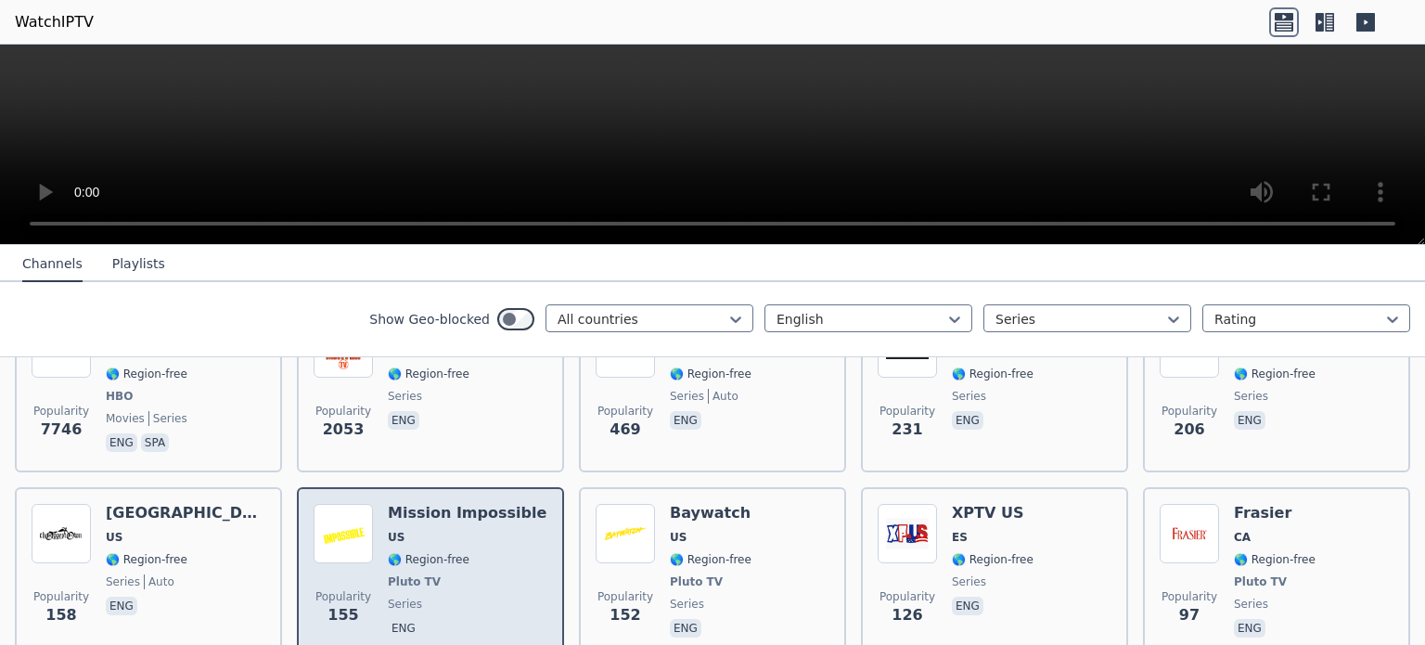
click at [438, 504] on h6 "Mission Impossible" at bounding box center [467, 513] width 159 height 19
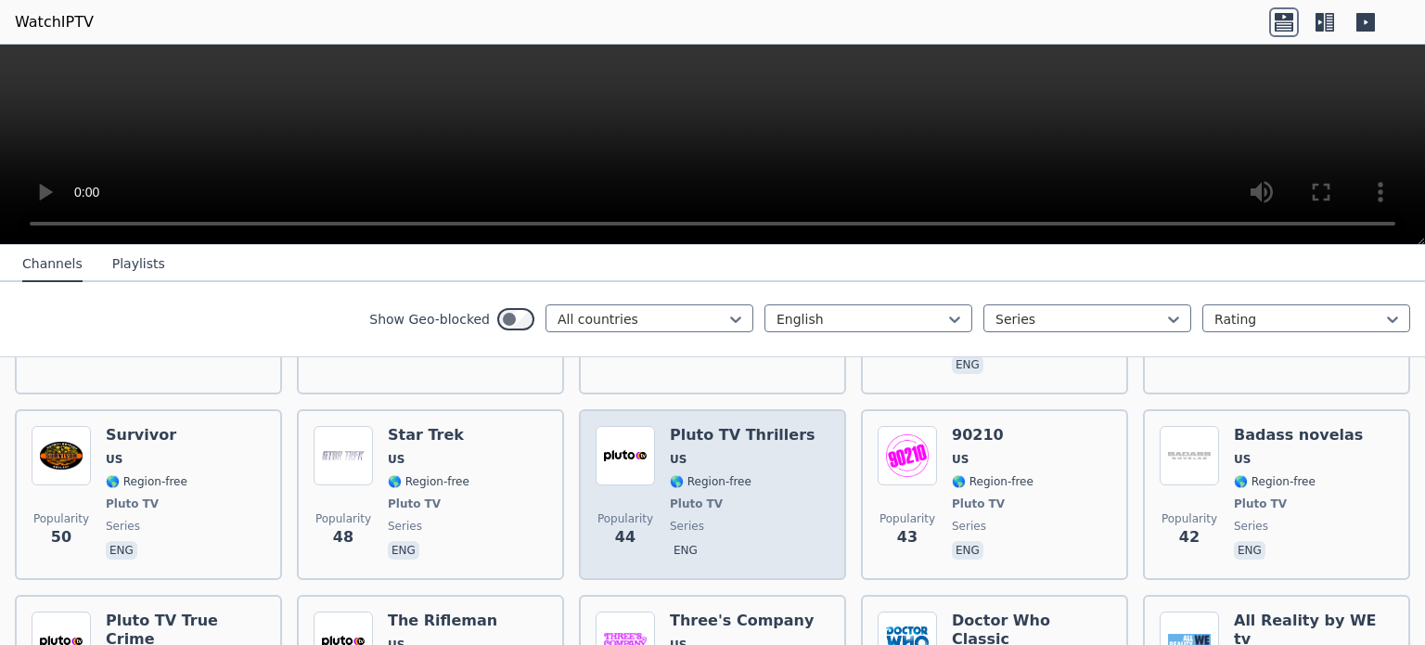
scroll to position [759, 0]
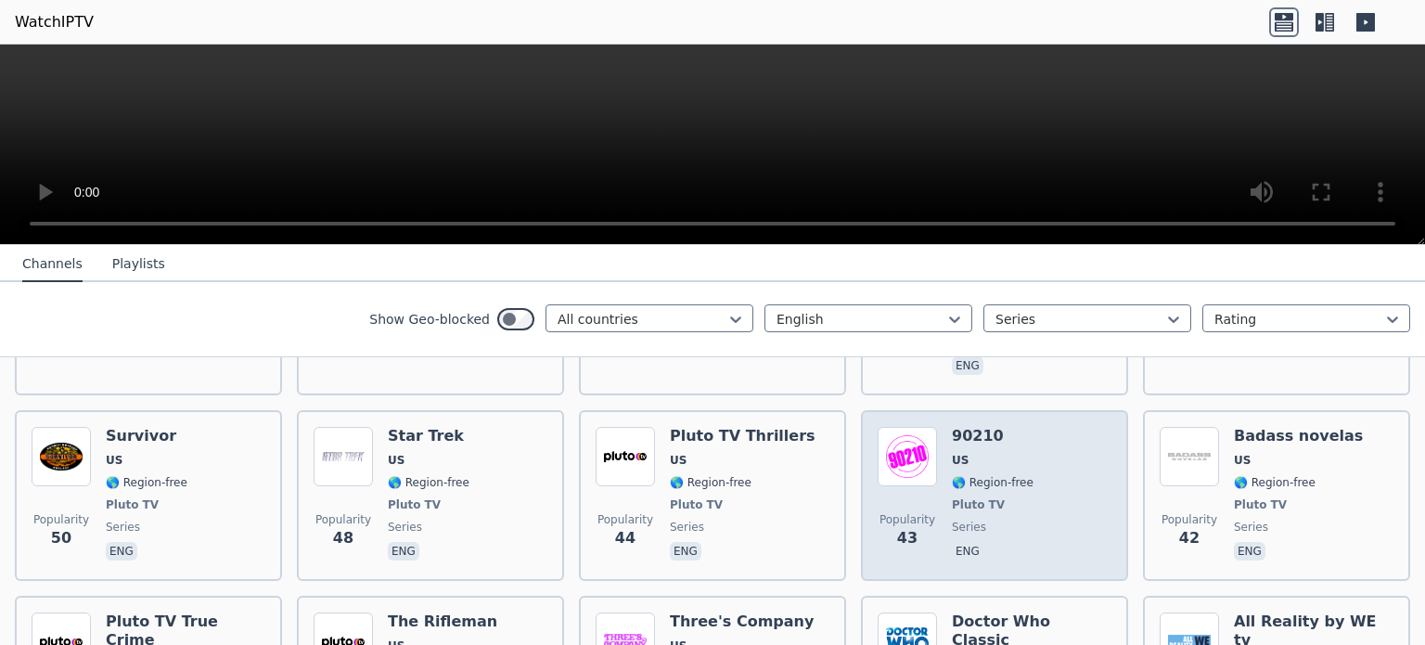
click at [952, 427] on h6 "90210" at bounding box center [993, 436] width 82 height 19
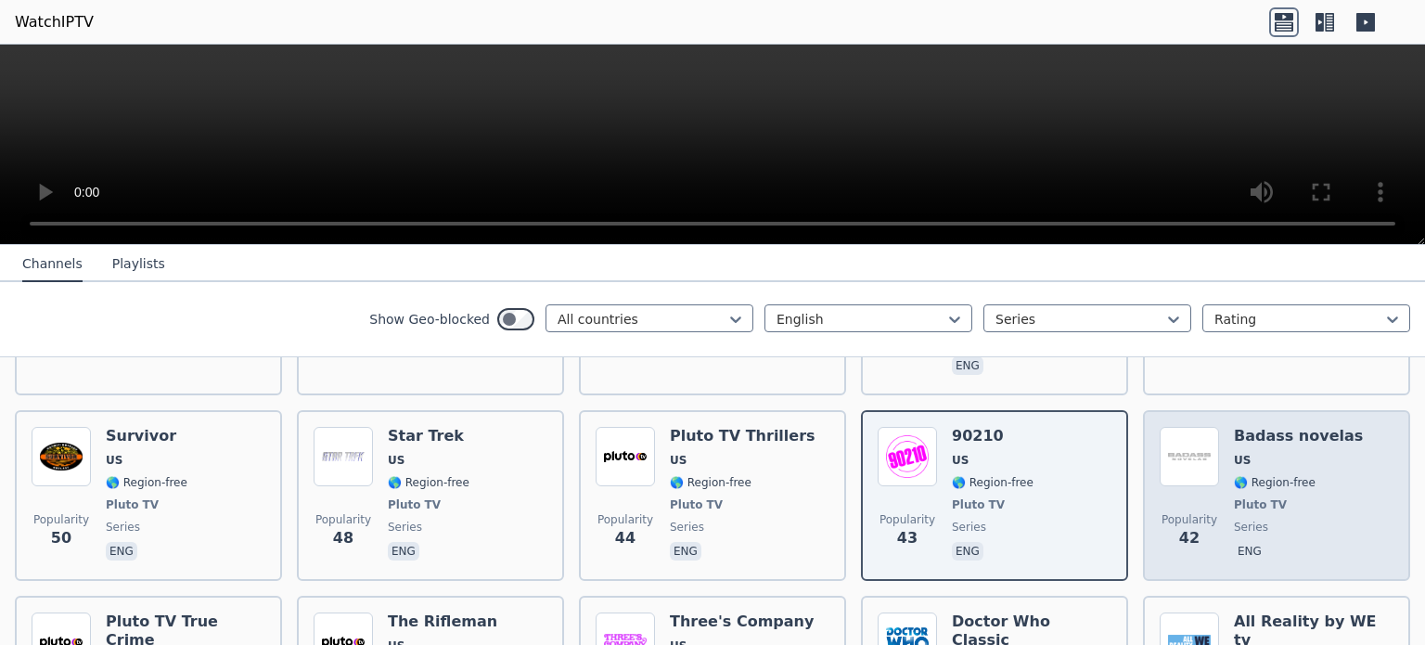
click at [1269, 427] on h6 "Badass novelas" at bounding box center [1298, 436] width 129 height 19
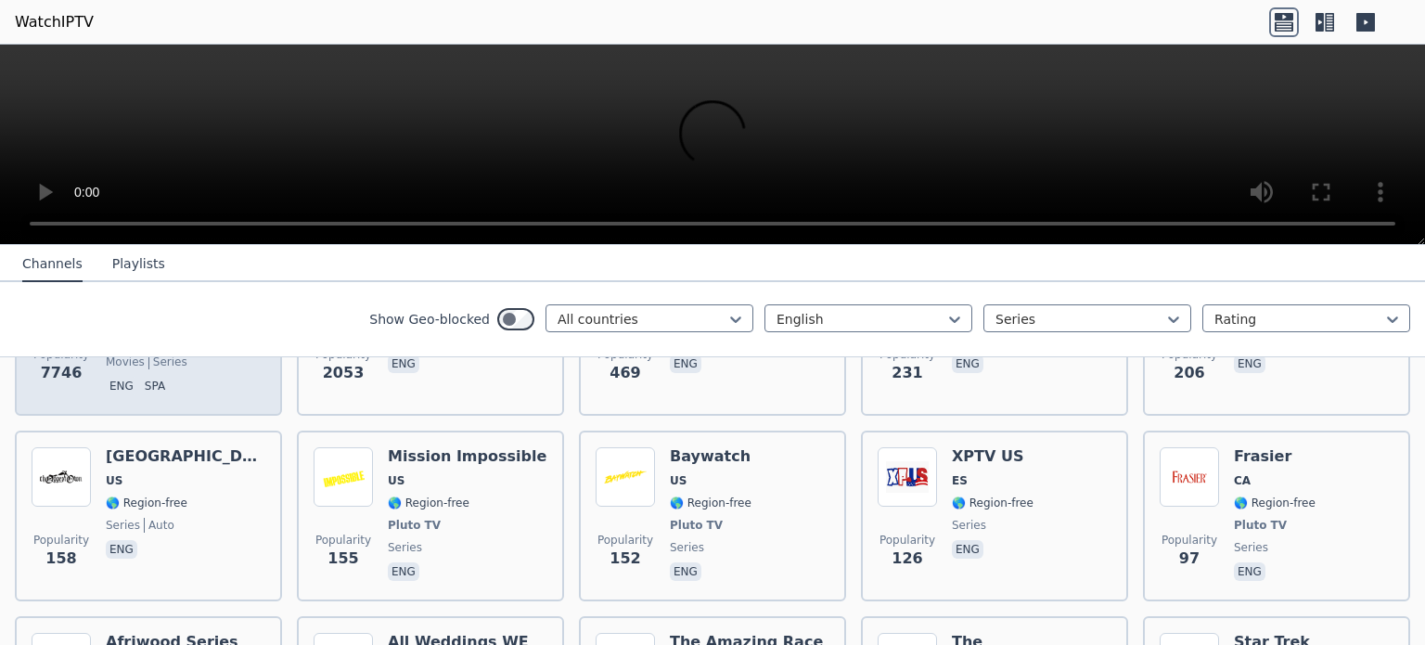
scroll to position [329, 0]
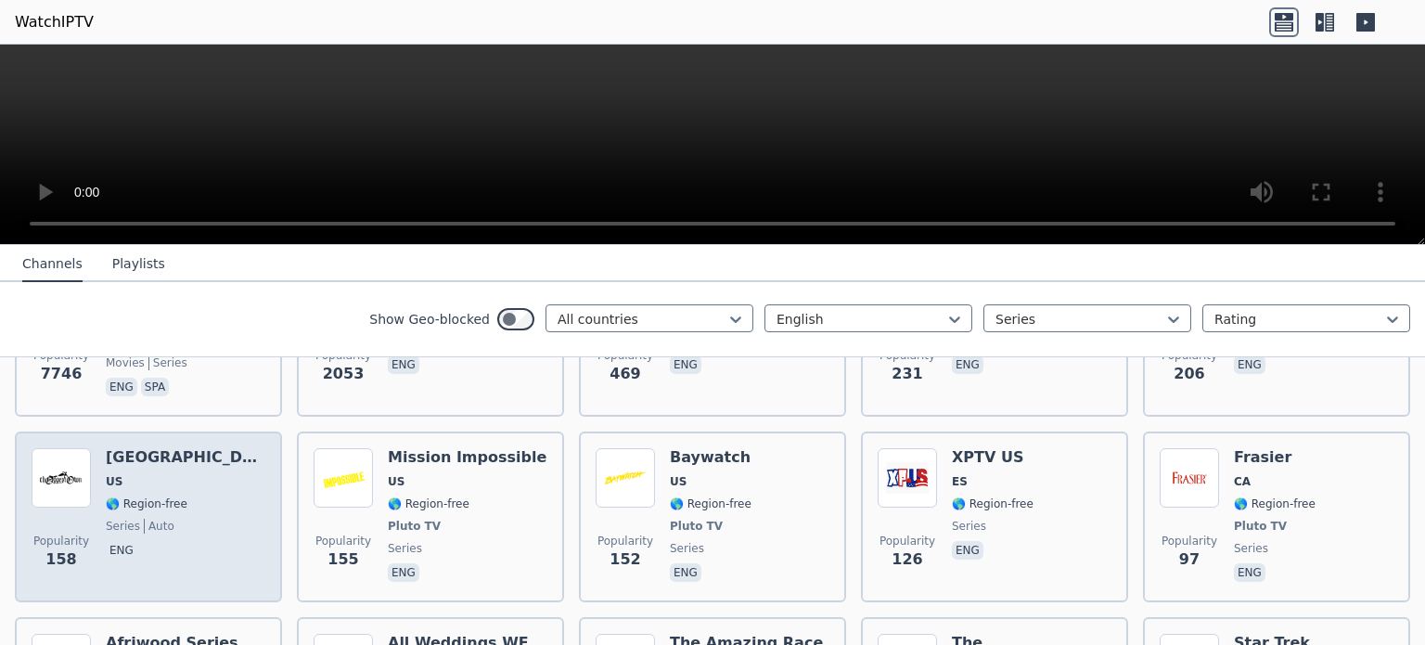
click at [145, 452] on div "[GEOGRAPHIC_DATA] [GEOGRAPHIC_DATA] 🌎 Region-free series auto eng" at bounding box center [186, 516] width 160 height 137
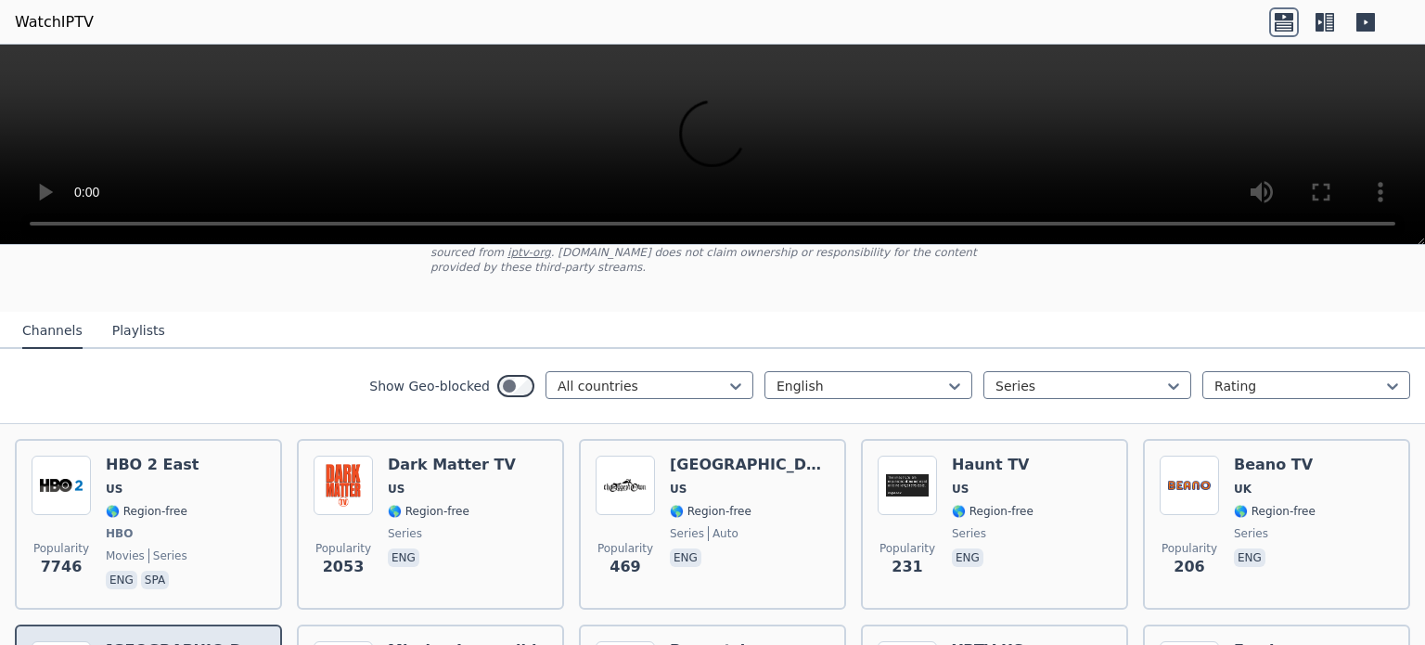
scroll to position [136, 0]
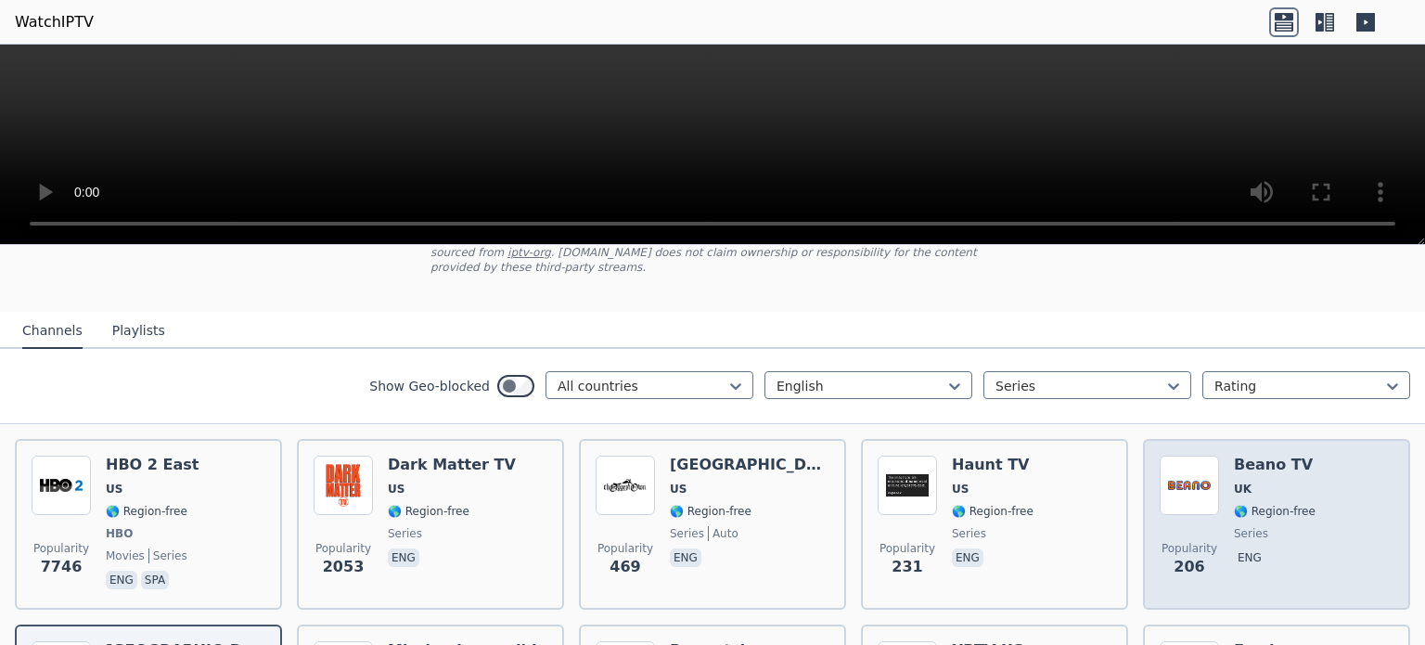
click at [1254, 481] on span "UK" at bounding box center [1275, 488] width 82 height 15
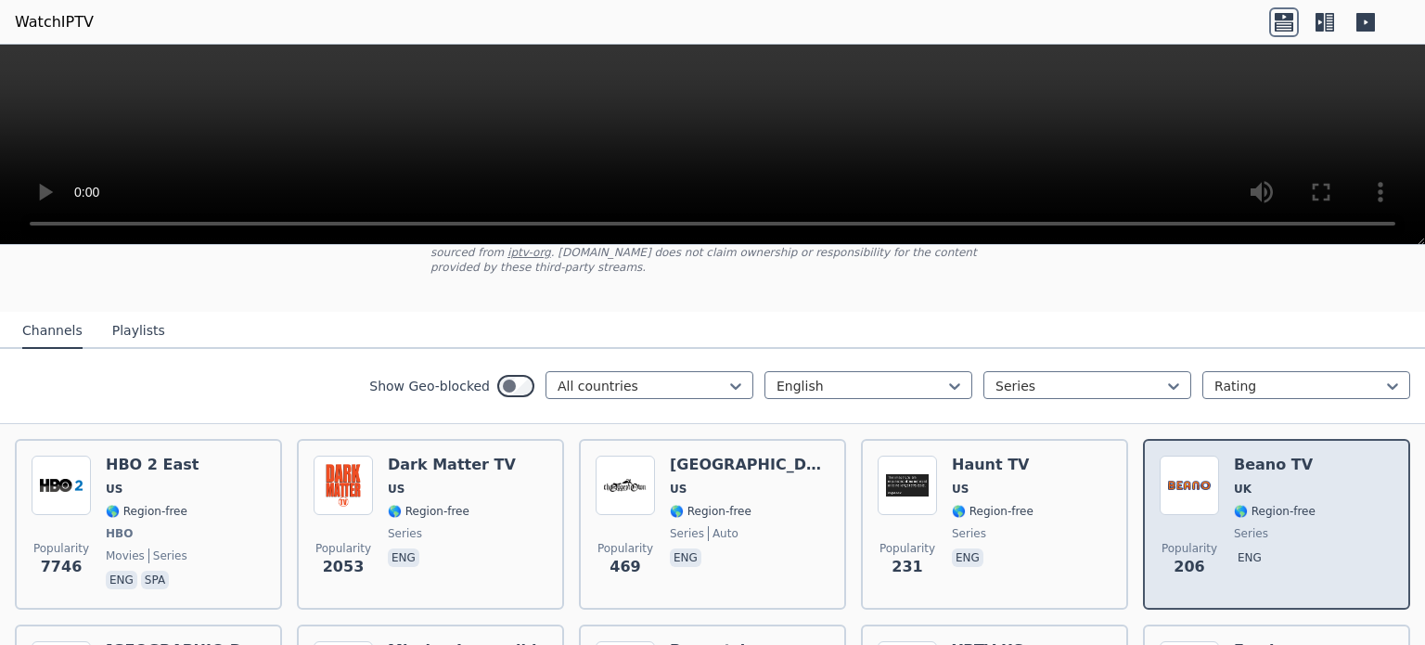
click at [1257, 456] on h6 "Beano TV" at bounding box center [1275, 465] width 82 height 19
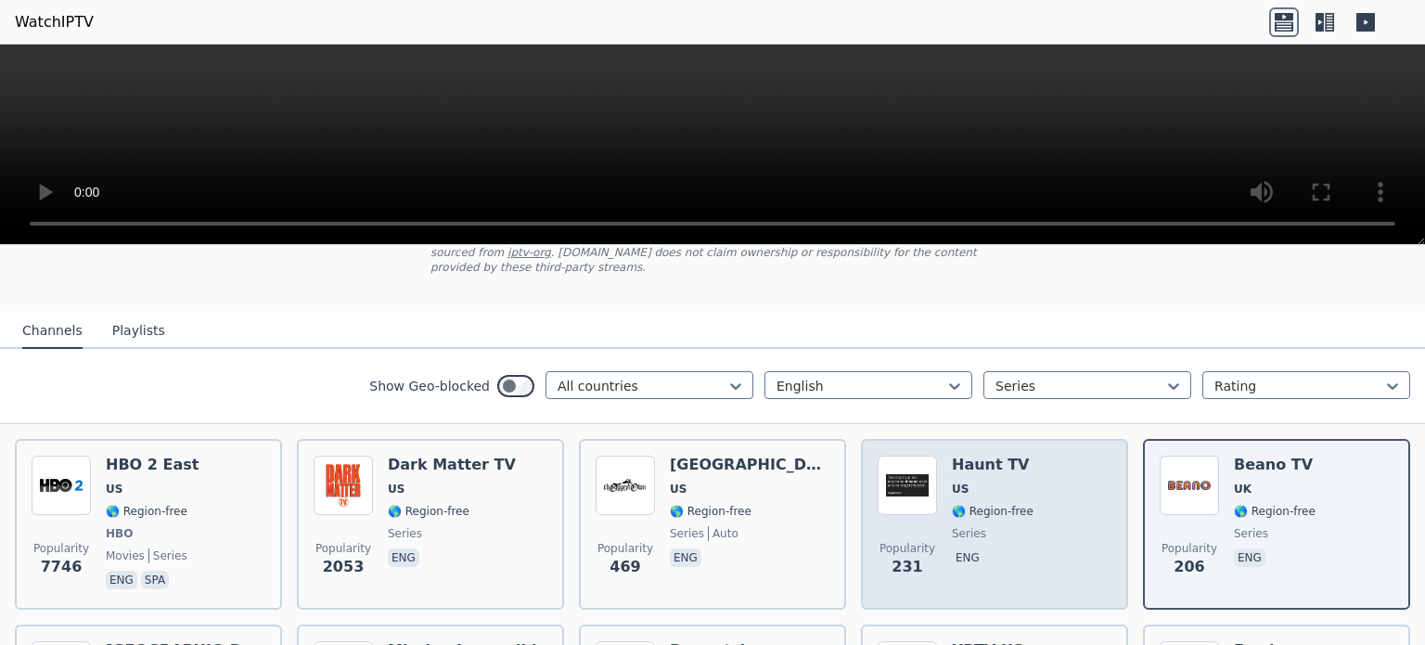
click at [967, 481] on span "US" at bounding box center [993, 488] width 82 height 15
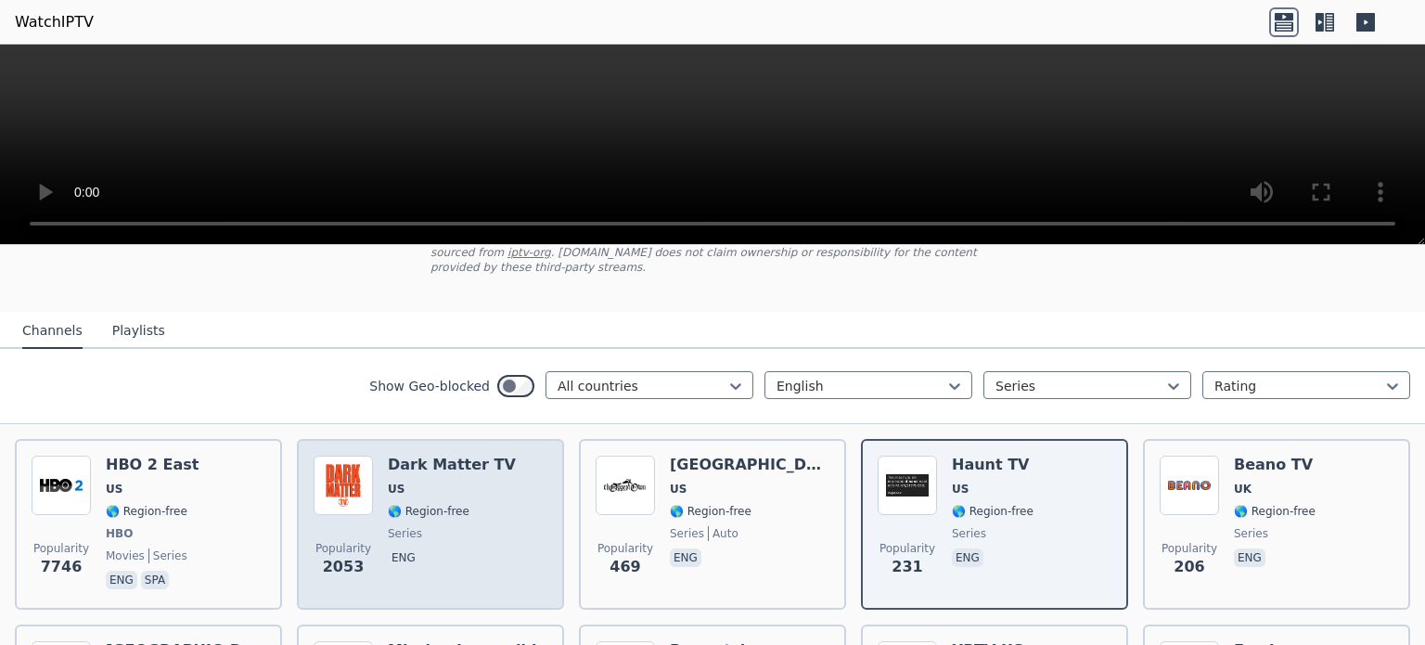
click at [425, 481] on span "US" at bounding box center [452, 488] width 128 height 15
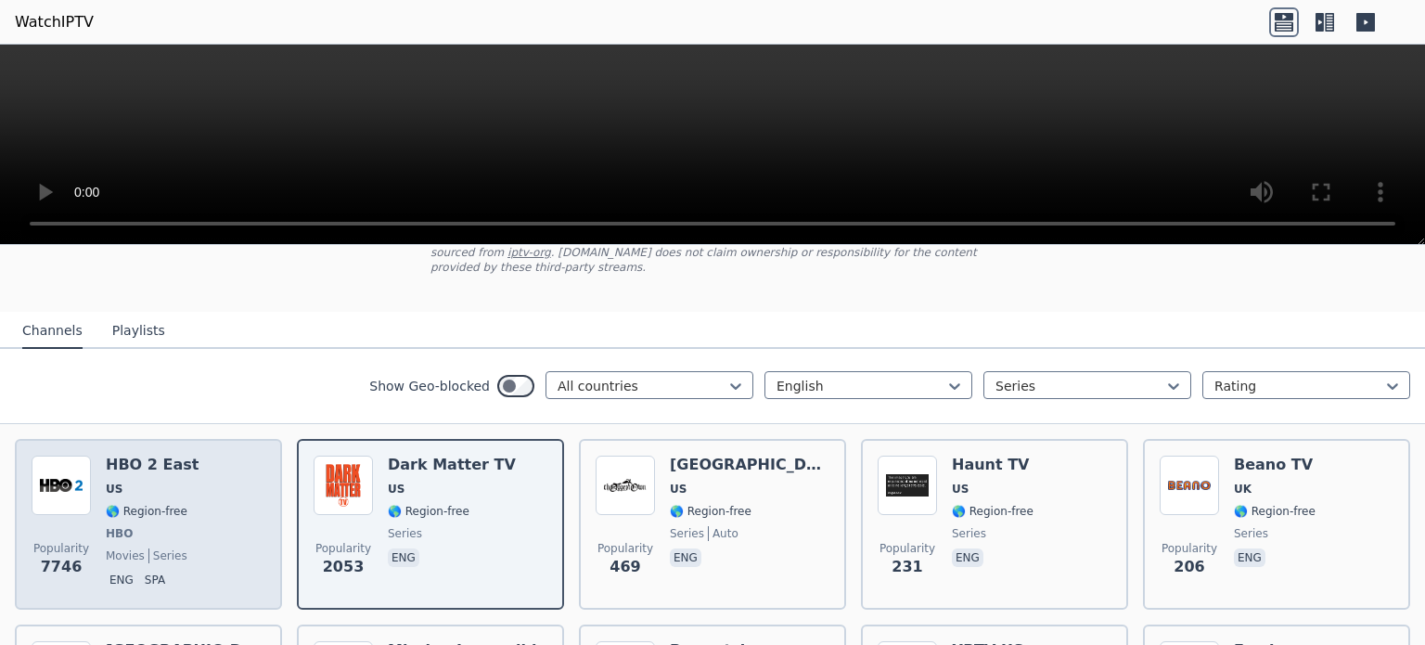
click at [145, 456] on h6 "HBO 2 East" at bounding box center [152, 465] width 93 height 19
